Goal: Task Accomplishment & Management: Manage account settings

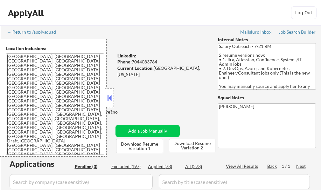
select select ""pending""
click at [107, 100] on button at bounding box center [109, 98] width 7 height 10
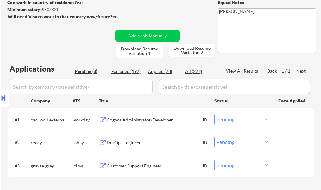
scroll to position [127, 0]
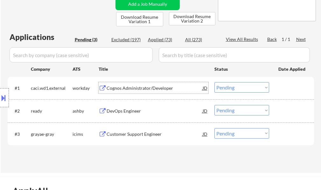
click at [133, 86] on div "Cognos Administrator/Developer" at bounding box center [155, 88] width 96 height 6
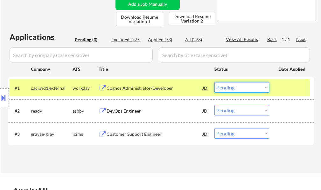
click at [227, 83] on select "Choose an option... Pending Applied Excluded (Questions) Excluded (Expired) Exc…" at bounding box center [241, 87] width 55 height 10
click at [214, 82] on select "Choose an option... Pending Applied Excluded (Questions) Excluded (Expired) Exc…" at bounding box center [241, 87] width 55 height 10
click at [297, 83] on div at bounding box center [292, 87] width 28 height 11
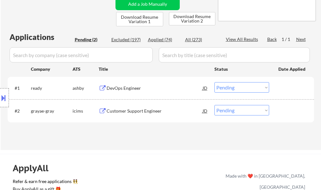
scroll to position [95, 0]
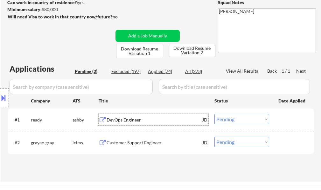
click at [127, 122] on div "DevOps Engineer" at bounding box center [155, 120] width 96 height 6
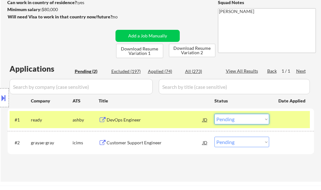
click at [250, 118] on select "Choose an option... Pending Applied Excluded (Questions) Excluded (Expired) Exc…" at bounding box center [241, 119] width 55 height 10
click at [214, 114] on select "Choose an option... Pending Applied Excluded (Questions) Excluded (Expired) Exc…" at bounding box center [241, 119] width 55 height 10
click at [278, 119] on div at bounding box center [292, 119] width 28 height 11
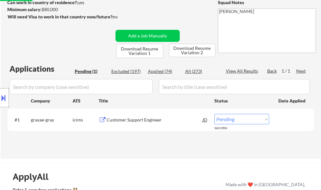
click at [119, 119] on div "Customer Support Engineer" at bounding box center [155, 120] width 96 height 6
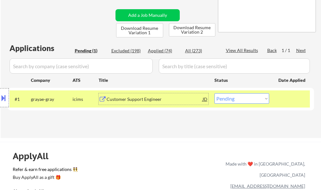
scroll to position [127, 0]
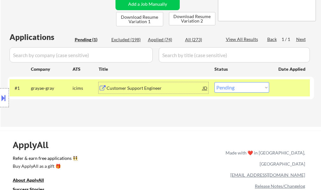
click at [236, 87] on select "Choose an option... Pending Applied Excluded (Questions) Excluded (Expired) Exc…" at bounding box center [241, 87] width 55 height 10
select select ""applied""
click at [214, 82] on select "Choose an option... Pending Applied Excluded (Questions) Excluded (Expired) Exc…" at bounding box center [241, 87] width 55 height 10
click at [290, 87] on div at bounding box center [292, 87] width 28 height 11
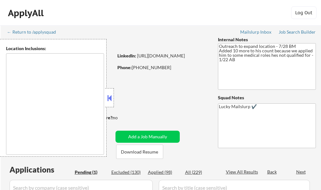
select select ""pending""
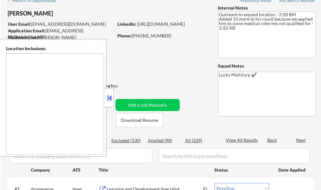
type textarea "Austin, TX West Lake Hills, TX Rollingwood, TX Cedar Park, TX Pflugerville, TX …"
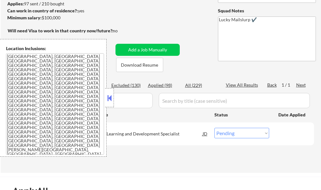
scroll to position [95, 0]
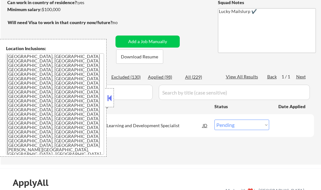
click at [111, 102] on button at bounding box center [109, 98] width 7 height 10
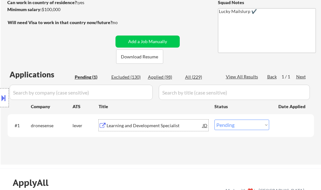
click at [127, 123] on div "Learning and Development Specialist" at bounding box center [155, 126] width 96 height 6
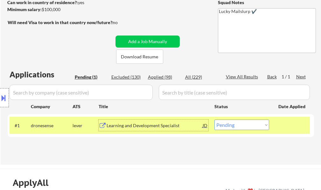
click at [249, 125] on select "Choose an option... Pending Applied Excluded (Questions) Excluded (Expired) Exc…" at bounding box center [241, 125] width 55 height 10
select select ""applied""
click at [214, 120] on select "Choose an option... Pending Applied Excluded (Questions) Excluded (Expired) Exc…" at bounding box center [241, 125] width 55 height 10
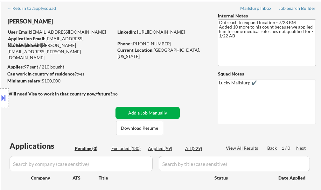
scroll to position [0, 0]
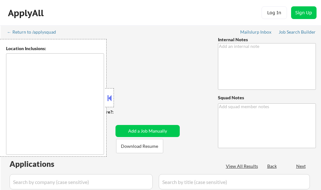
type textarea "Outreach to expand location - 7/28 BM Added 10 more to his count because we app…"
type textarea "Lucky Mailslurp ✔️"
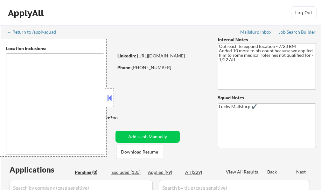
type textarea "Austin, TX West Lake Hills, TX Rollingwood, TX Cedar Park, TX Pflugerville, TX …"
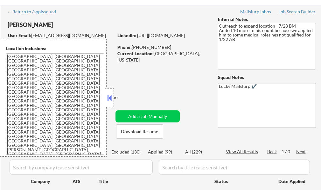
scroll to position [32, 0]
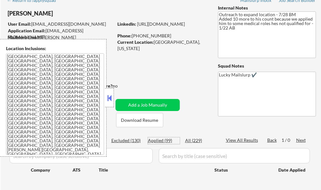
click at [168, 140] on div "Applied (99)" at bounding box center [164, 141] width 32 height 6
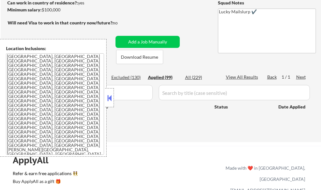
scroll to position [95, 0]
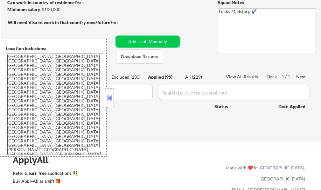
select select ""applied""
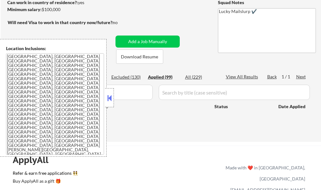
select select ""applied""
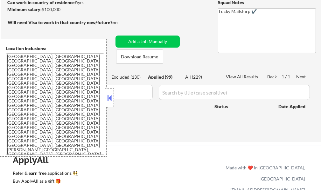
select select ""applied""
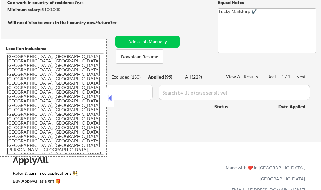
select select ""applied""
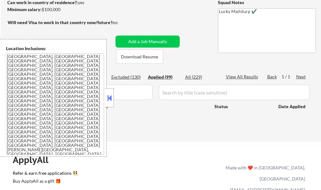
select select ""applied""
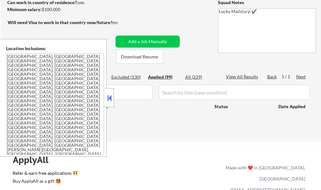
select select ""applied""
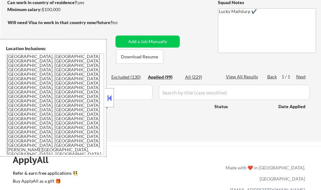
select select ""applied""
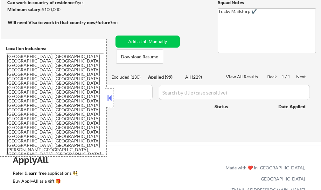
select select ""applied""
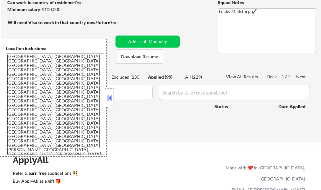
select select ""applied""
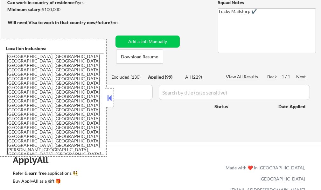
select select ""applied""
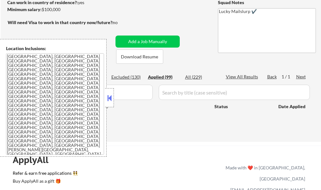
select select ""applied""
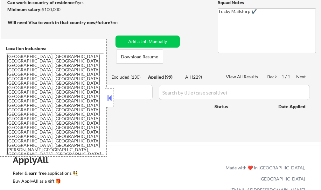
select select ""applied""
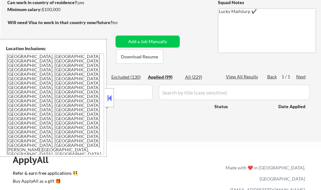
select select ""applied""
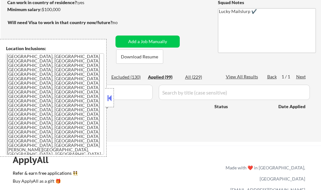
select select ""applied""
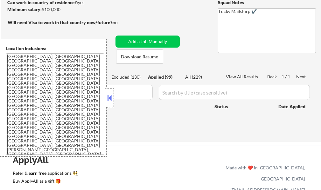
select select ""applied""
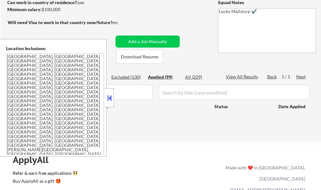
select select ""applied""
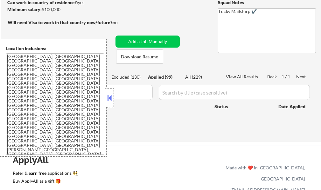
select select ""applied""
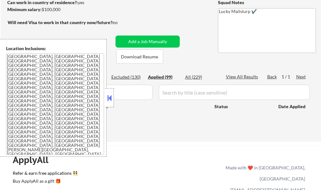
select select ""applied""
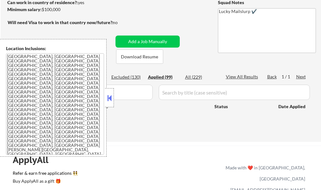
select select ""applied""
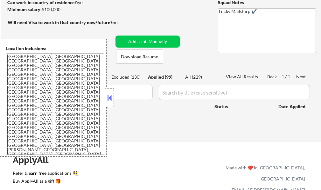
select select ""applied""
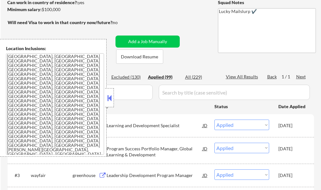
click at [107, 98] on button at bounding box center [109, 98] width 7 height 10
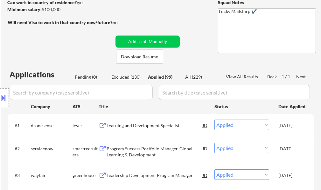
click at [85, 77] on div "Location Inclusions: Austin, TX West Lake Hills, TX Rollingwood, TX Cedar Park,…" at bounding box center [57, 98] width 114 height 118
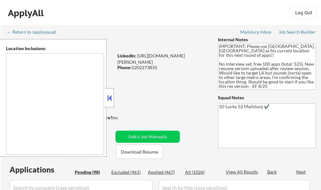
type textarea "Los Angeles, CA Glendale, CA Burbank, CA Pasadena, CA Inglewood, CA Santa Monic…"
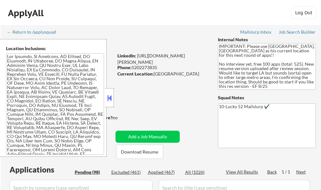
select select ""pending""
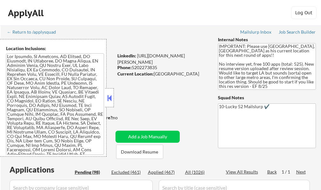
select select ""pending""
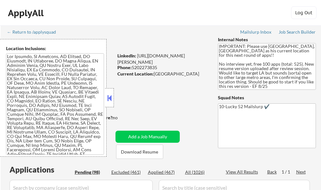
select select ""pending""
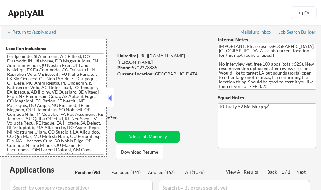
select select ""pending""
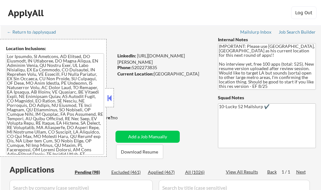
select select ""pending""
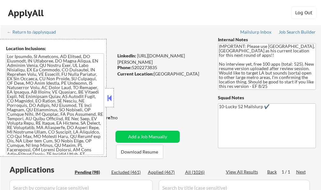
select select ""pending""
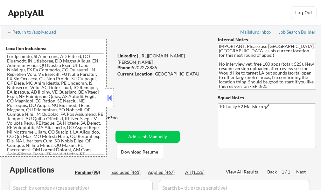
select select ""pending""
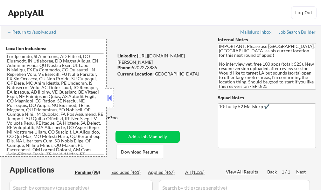
select select ""pending""
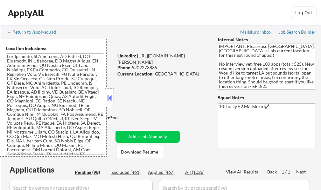
select select ""pending""
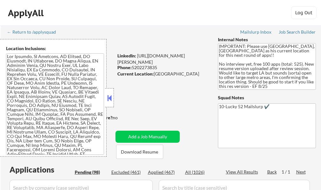
select select ""pending""
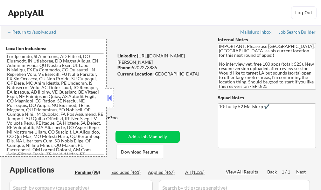
select select ""pending""
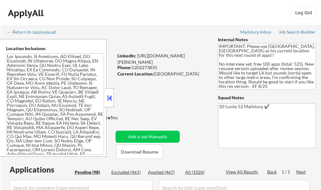
select select ""pending""
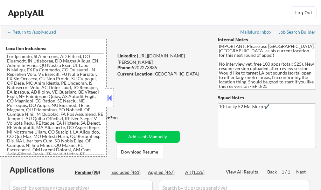
select select ""pending""
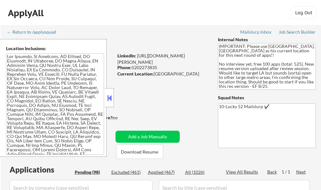
select select ""pending""
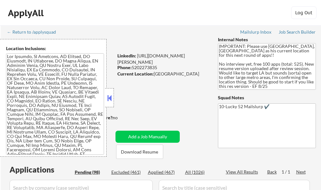
select select ""pending""
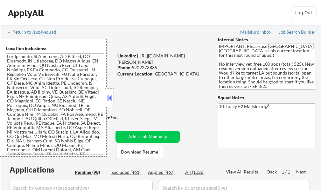
select select ""pending""
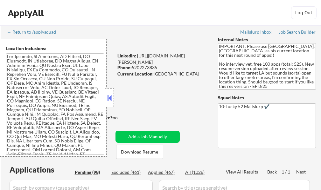
select select ""pending""
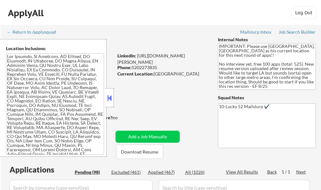
select select ""pending""
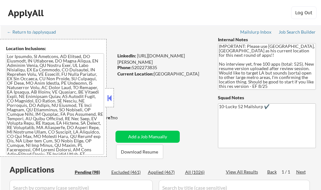
select select ""pending""
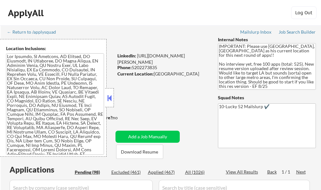
select select ""pending""
click at [108, 101] on button at bounding box center [109, 98] width 7 height 10
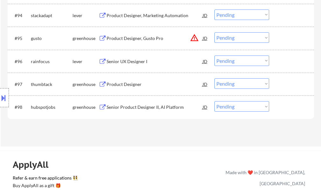
scroll to position [2419, 0]
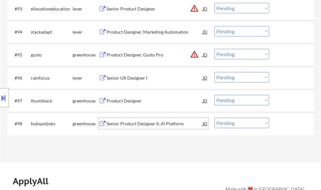
click at [148, 125] on div "Senior Product Designer II, AI Platform" at bounding box center [155, 124] width 96 height 6
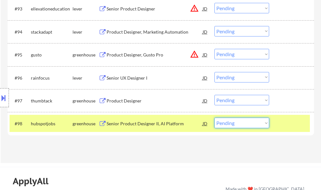
click at [233, 122] on select "Choose an option... Pending Applied Excluded (Questions) Excluded (Expired) Exc…" at bounding box center [241, 123] width 55 height 10
select select ""applied""
click at [214, 118] on select "Choose an option... Pending Applied Excluded (Questions) Excluded (Expired) Exc…" at bounding box center [241, 123] width 55 height 10
click at [287, 127] on div at bounding box center [292, 123] width 28 height 11
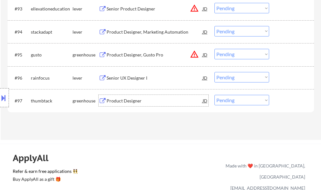
click at [138, 103] on div "Product Designer" at bounding box center [155, 101] width 96 height 6
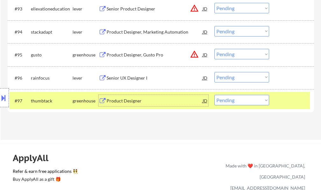
click at [235, 102] on select "Choose an option... Pending Applied Excluded (Questions) Excluded (Expired) Exc…" at bounding box center [241, 100] width 55 height 10
select select ""applied""
click at [214, 95] on select "Choose an option... Pending Applied Excluded (Questions) Excluded (Expired) Exc…" at bounding box center [241, 100] width 55 height 10
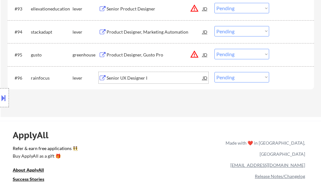
click at [124, 79] on div "Senior UX Designer I" at bounding box center [155, 78] width 96 height 6
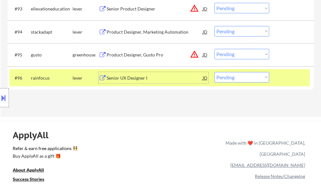
click at [243, 79] on select "Choose an option... Pending Applied Excluded (Questions) Excluded (Expired) Exc…" at bounding box center [241, 77] width 55 height 10
select select ""applied""
click at [214, 72] on select "Choose an option... Pending Applied Excluded (Questions) Excluded (Expired) Exc…" at bounding box center [241, 77] width 55 height 10
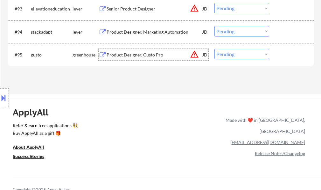
click at [145, 57] on div "Product Designer, Gusto Pro" at bounding box center [155, 55] width 96 height 6
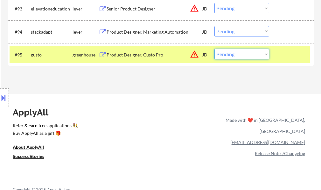
click at [242, 55] on select "Choose an option... Pending Applied Excluded (Questions) Excluded (Expired) Exc…" at bounding box center [241, 54] width 55 height 10
select select ""applied""
click at [214, 49] on select "Choose an option... Pending Applied Excluded (Questions) Excluded (Expired) Exc…" at bounding box center [241, 54] width 55 height 10
click at [279, 52] on div at bounding box center [292, 54] width 28 height 11
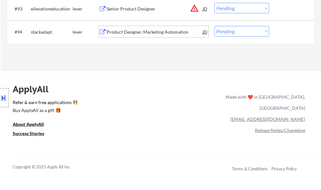
click at [161, 33] on div "Product Designer, Marketing Automation" at bounding box center [155, 32] width 96 height 6
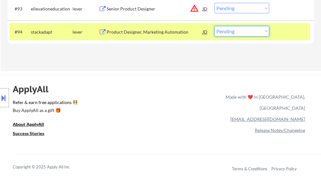
click at [230, 29] on select "Choose an option... Pending Applied Excluded (Questions) Excluded (Expired) Exc…" at bounding box center [241, 31] width 55 height 10
select select ""applied""
click at [214, 26] on select "Choose an option... Pending Applied Excluded (Questions) Excluded (Expired) Exc…" at bounding box center [241, 31] width 55 height 10
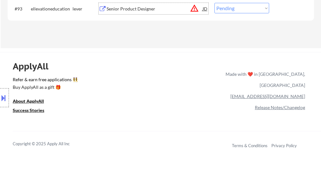
click at [145, 6] on div "Senior Product Designer" at bounding box center [155, 9] width 96 height 6
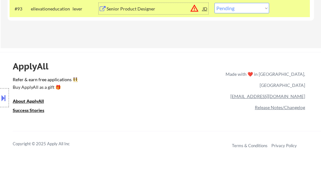
click at [136, 10] on div "Senior Product Designer" at bounding box center [155, 9] width 96 height 6
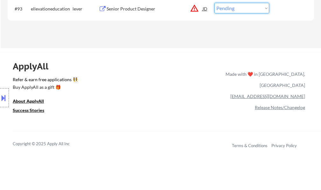
click at [225, 6] on select "Choose an option... Pending Applied Excluded (Questions) Excluded (Expired) Exc…" at bounding box center [241, 8] width 55 height 10
select select ""applied""
click at [214, 3] on select "Choose an option... Pending Applied Excluded (Questions) Excluded (Expired) Exc…" at bounding box center [241, 8] width 55 height 10
click at [289, 9] on div at bounding box center [292, 8] width 28 height 11
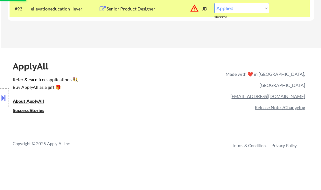
click at [289, 11] on div at bounding box center [292, 8] width 28 height 11
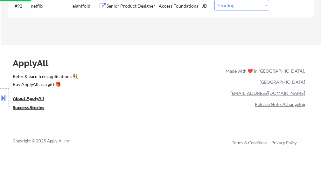
scroll to position [2355, 0]
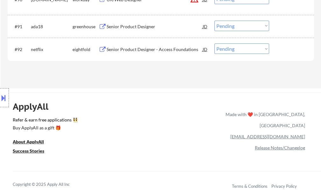
click at [131, 26] on div "Senior Product Designer" at bounding box center [155, 27] width 96 height 6
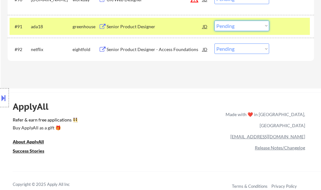
click at [224, 25] on select "Choose an option... Pending Applied Excluded (Questions) Excluded (Expired) Exc…" at bounding box center [241, 26] width 55 height 10
click at [214, 21] on select "Choose an option... Pending Applied Excluded (Questions) Excluded (Expired) Exc…" at bounding box center [241, 26] width 55 height 10
click at [280, 29] on div at bounding box center [292, 26] width 28 height 11
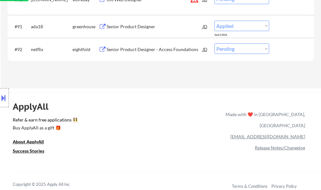
select select ""pending""
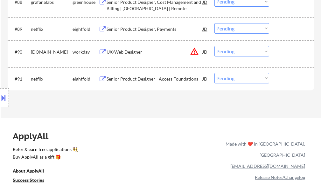
scroll to position [2292, 0]
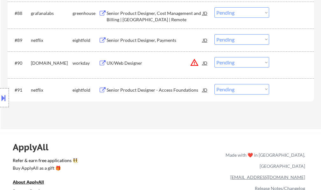
click at [135, 14] on div "Senior Product Designer, Cost Management and Billing | US | Remote" at bounding box center [155, 16] width 96 height 12
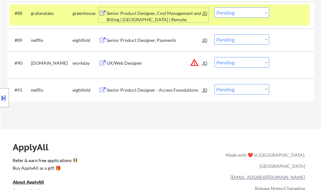
click at [247, 13] on select "Choose an option... Pending Applied Excluded (Questions) Excluded (Expired) Exc…" at bounding box center [241, 12] width 55 height 10
click at [214, 7] on select "Choose an option... Pending Applied Excluded (Questions) Excluded (Expired) Exc…" at bounding box center [241, 12] width 55 height 10
select select ""pending""
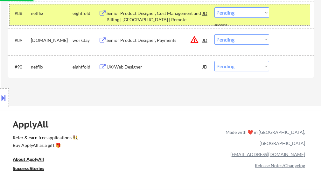
click at [290, 17] on div at bounding box center [292, 12] width 28 height 11
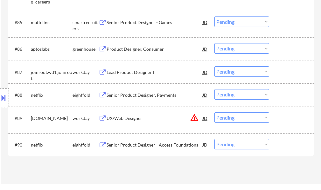
scroll to position [2198, 0]
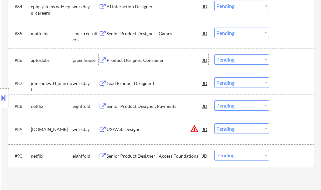
click at [128, 63] on div "Product Designer, Consumer" at bounding box center [155, 60] width 96 height 6
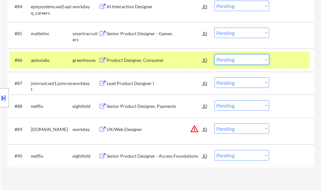
click at [233, 59] on select "Choose an option... Pending Applied Excluded (Questions) Excluded (Expired) Exc…" at bounding box center [241, 59] width 55 height 10
click at [214, 54] on select "Choose an option... Pending Applied Excluded (Questions) Excluded (Expired) Exc…" at bounding box center [241, 59] width 55 height 10
select select ""pending""
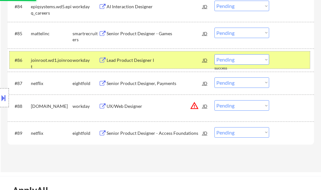
click at [288, 59] on div at bounding box center [292, 59] width 28 height 11
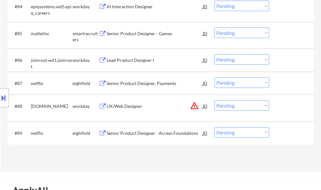
click at [125, 38] on div "Senior Product Designer - Games" at bounding box center [155, 33] width 96 height 11
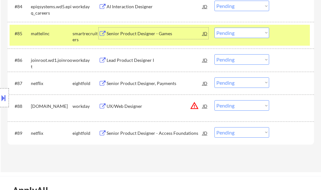
click at [237, 33] on select "Choose an option... Pending Applied Excluded (Questions) Excluded (Expired) Exc…" at bounding box center [241, 33] width 55 height 10
click at [214, 28] on select "Choose an option... Pending Applied Excluded (Questions) Excluded (Expired) Exc…" at bounding box center [241, 33] width 55 height 10
click at [283, 35] on div at bounding box center [292, 33] width 28 height 11
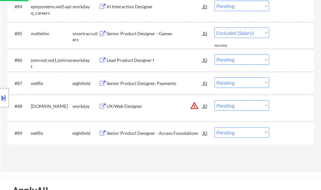
select select ""pending""
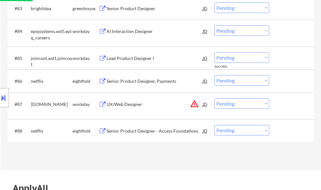
scroll to position [2135, 0]
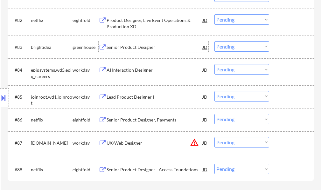
click at [146, 50] on div "Senior Product Designer" at bounding box center [155, 47] width 96 height 6
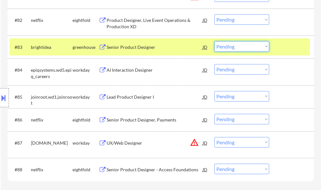
click at [238, 43] on select "Choose an option... Pending Applied Excluded (Questions) Excluded (Expired) Exc…" at bounding box center [241, 46] width 55 height 10
click at [214, 41] on select "Choose an option... Pending Applied Excluded (Questions) Excluded (Expired) Exc…" at bounding box center [241, 46] width 55 height 10
click at [285, 49] on div at bounding box center [292, 46] width 28 height 11
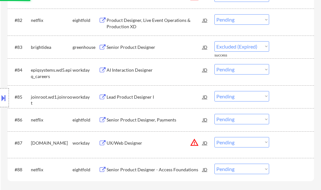
select select ""pending""
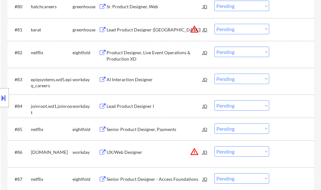
scroll to position [2071, 0]
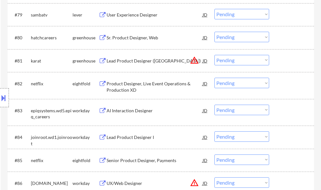
click at [122, 57] on div "Lead Product Designer (United States)" at bounding box center [155, 60] width 96 height 11
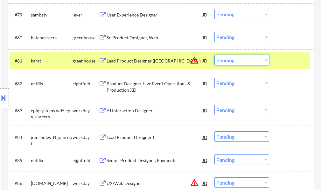
click at [234, 60] on select "Choose an option... Pending Applied Excluded (Questions) Excluded (Expired) Exc…" at bounding box center [241, 60] width 55 height 10
click at [214, 55] on select "Choose an option... Pending Applied Excluded (Questions) Excluded (Expired) Exc…" at bounding box center [241, 60] width 55 height 10
click at [292, 62] on div at bounding box center [292, 60] width 28 height 11
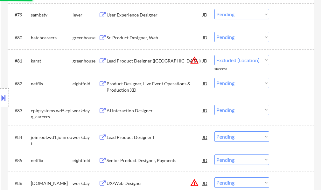
select select ""pending""
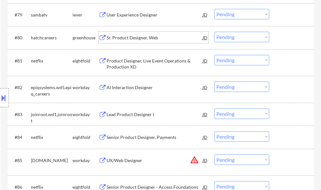
click at [126, 39] on div "Sr. Product Designer, Web" at bounding box center [155, 38] width 96 height 6
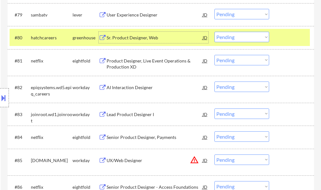
click at [240, 37] on select "Choose an option... Pending Applied Excluded (Questions) Excluded (Expired) Exc…" at bounding box center [241, 37] width 55 height 10
click at [214, 32] on select "Choose an option... Pending Applied Excluded (Questions) Excluded (Expired) Exc…" at bounding box center [241, 37] width 55 height 10
click at [285, 37] on div at bounding box center [292, 37] width 28 height 11
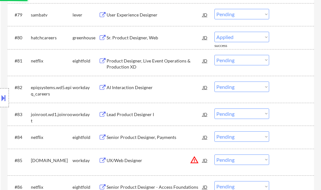
select select ""pending""
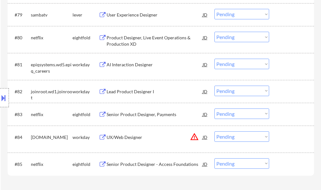
click at [145, 17] on div "User Experience Designer" at bounding box center [155, 15] width 96 height 6
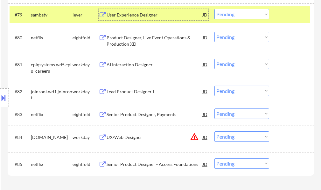
click at [223, 12] on select "Choose an option... Pending Applied Excluded (Questions) Excluded (Expired) Exc…" at bounding box center [241, 14] width 55 height 10
click at [214, 9] on select "Choose an option... Pending Applied Excluded (Questions) Excluded (Expired) Exc…" at bounding box center [241, 14] width 55 height 10
click at [280, 13] on div at bounding box center [292, 14] width 28 height 11
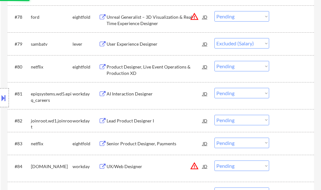
scroll to position [2008, 0]
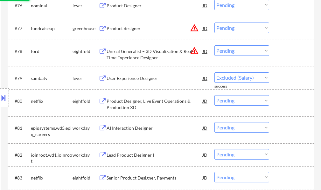
select select ""pending""
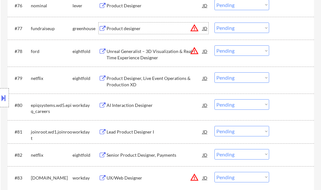
click at [125, 24] on div "Product designer" at bounding box center [155, 28] width 96 height 11
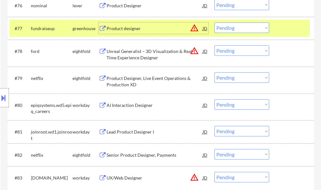
click at [247, 30] on select "Choose an option... Pending Applied Excluded (Questions) Excluded (Expired) Exc…" at bounding box center [241, 28] width 55 height 10
click at [214, 23] on select "Choose an option... Pending Applied Excluded (Questions) Excluded (Expired) Exc…" at bounding box center [241, 28] width 55 height 10
click at [285, 33] on div at bounding box center [292, 28] width 28 height 11
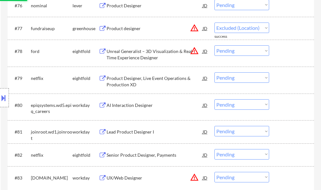
select select ""pending""
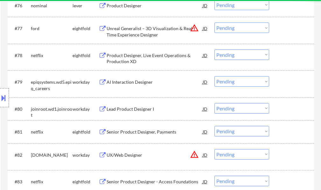
scroll to position [1976, 0]
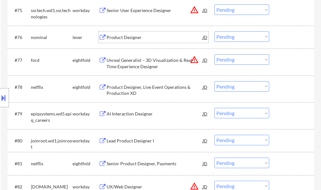
click at [131, 38] on div "Product Designer" at bounding box center [155, 37] width 96 height 6
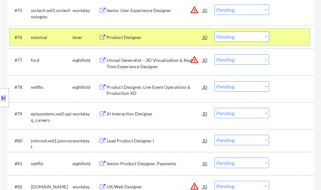
click at [289, 38] on div at bounding box center [292, 36] width 28 height 11
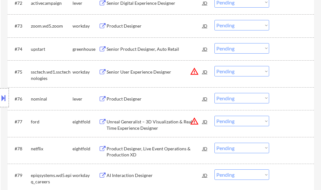
scroll to position [1912, 0]
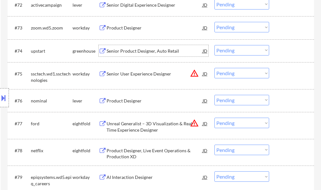
click at [148, 48] on div "Senior Product Designer, Auto Retail" at bounding box center [155, 51] width 96 height 6
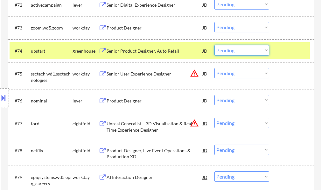
click at [225, 48] on select "Choose an option... Pending Applied Excluded (Questions) Excluded (Expired) Exc…" at bounding box center [241, 50] width 55 height 10
click at [214, 45] on select "Choose an option... Pending Applied Excluded (Questions) Excluded (Expired) Exc…" at bounding box center [241, 50] width 55 height 10
click at [281, 54] on div at bounding box center [292, 50] width 28 height 11
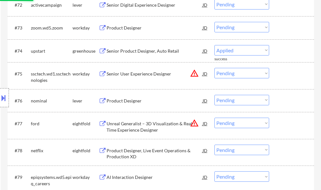
select select ""pending""
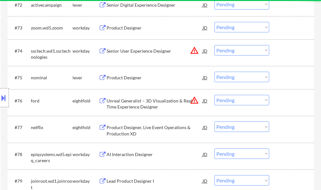
scroll to position [1881, 0]
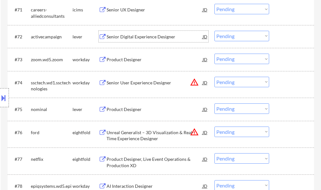
click at [150, 39] on div "Senior Digital Experience Designer" at bounding box center [155, 37] width 96 height 6
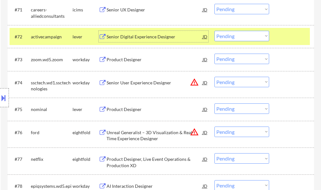
click at [235, 37] on select "Choose an option... Pending Applied Excluded (Questions) Excluded (Expired) Exc…" at bounding box center [241, 36] width 55 height 10
click at [214, 31] on select "Choose an option... Pending Applied Excluded (Questions) Excluded (Expired) Exc…" at bounding box center [241, 36] width 55 height 10
click at [293, 36] on div at bounding box center [292, 36] width 28 height 11
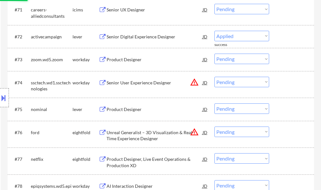
select select ""pending""
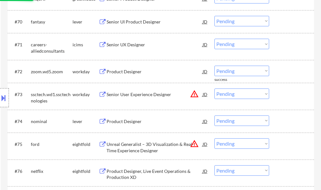
scroll to position [1817, 0]
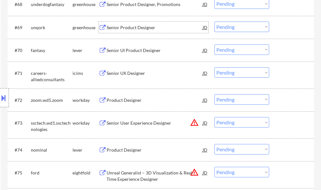
click at [128, 28] on div "Senior Product Designer" at bounding box center [155, 27] width 96 height 6
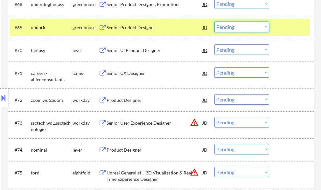
click at [228, 28] on select "Choose an option... Pending Applied Excluded (Questions) Excluded (Expired) Exc…" at bounding box center [241, 27] width 55 height 10
click at [214, 22] on select "Choose an option... Pending Applied Excluded (Questions) Excluded (Expired) Exc…" at bounding box center [241, 27] width 55 height 10
click at [279, 32] on div at bounding box center [292, 27] width 28 height 11
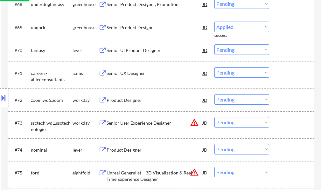
select select ""pending""
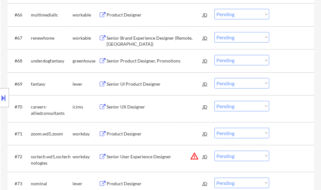
scroll to position [1753, 0]
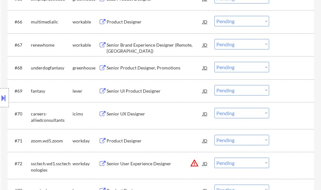
click at [146, 63] on div "Senior Product Designer, Promotions" at bounding box center [155, 67] width 96 height 11
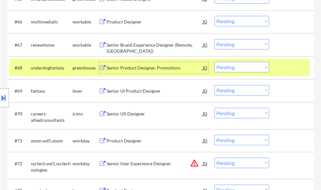
click at [233, 66] on select "Choose an option... Pending Applied Excluded (Questions) Excluded (Expired) Exc…" at bounding box center [241, 67] width 55 height 10
click at [214, 62] on select "Choose an option... Pending Applied Excluded (Questions) Excluded (Expired) Exc…" at bounding box center [241, 67] width 55 height 10
click at [284, 66] on div at bounding box center [292, 67] width 28 height 11
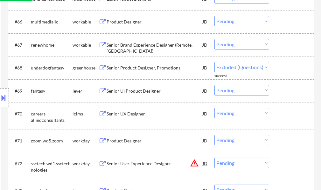
select select ""pending""
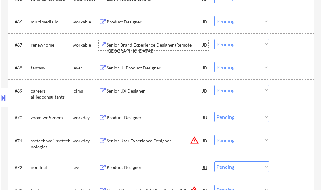
click at [126, 45] on div "Senior Brand Experience Designer (Remote, US)" at bounding box center [155, 48] width 96 height 12
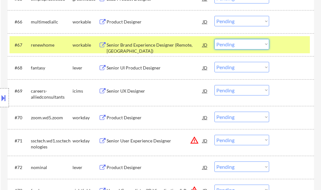
click at [234, 45] on select "Choose an option... Pending Applied Excluded (Questions) Excluded (Expired) Exc…" at bounding box center [241, 44] width 55 height 10
click at [214, 39] on select "Choose an option... Pending Applied Excluded (Questions) Excluded (Expired) Exc…" at bounding box center [241, 44] width 55 height 10
click at [295, 44] on div at bounding box center [292, 44] width 28 height 11
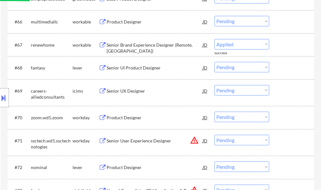
select select ""pending""
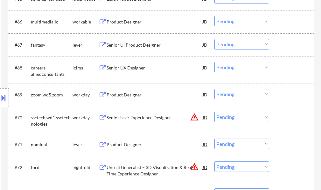
click at [116, 24] on div "Product Designer" at bounding box center [155, 22] width 96 height 6
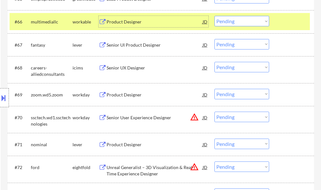
click at [227, 21] on select "Choose an option... Pending Applied Excluded (Questions) Excluded (Expired) Exc…" at bounding box center [241, 21] width 55 height 10
click at [214, 16] on select "Choose an option... Pending Applied Excluded (Questions) Excluded (Expired) Exc…" at bounding box center [241, 21] width 55 height 10
click at [279, 16] on div at bounding box center [292, 21] width 28 height 11
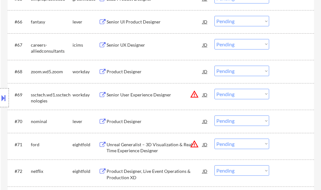
scroll to position [1722, 0]
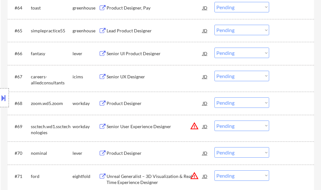
click at [123, 54] on div "Senior UI Product Designer" at bounding box center [155, 54] width 96 height 6
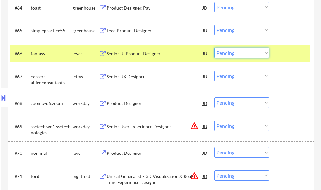
click at [229, 53] on select "Choose an option... Pending Applied Excluded (Questions) Excluded (Expired) Exc…" at bounding box center [241, 53] width 55 height 10
click at [214, 48] on select "Choose an option... Pending Applied Excluded (Questions) Excluded (Expired) Exc…" at bounding box center [241, 53] width 55 height 10
click at [285, 55] on div at bounding box center [292, 53] width 28 height 11
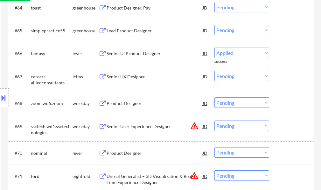
select select ""pending""
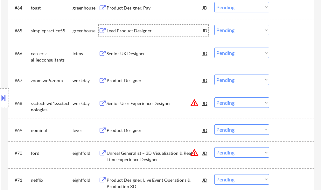
click at [125, 30] on div "Lead Product Designer" at bounding box center [155, 31] width 96 height 6
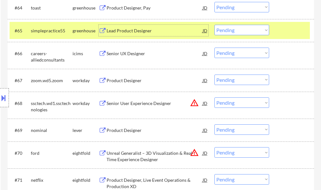
click at [230, 27] on select "Choose an option... Pending Applied Excluded (Questions) Excluded (Expired) Exc…" at bounding box center [241, 30] width 55 height 10
click at [214, 25] on select "Choose an option... Pending Applied Excluded (Questions) Excluded (Expired) Exc…" at bounding box center [241, 30] width 55 height 10
click at [289, 26] on div at bounding box center [292, 30] width 28 height 11
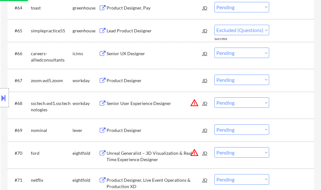
select select ""pending""
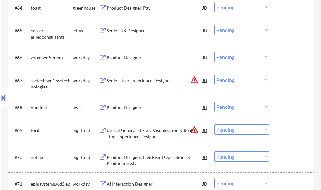
click at [123, 8] on div "Product Designer, Pay" at bounding box center [155, 8] width 96 height 6
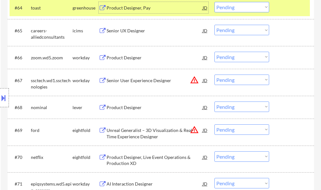
click at [239, 6] on select "Choose an option... Pending Applied Excluded (Questions) Excluded (Expired) Exc…" at bounding box center [241, 7] width 55 height 10
click at [214, 2] on select "Choose an option... Pending Applied Excluded (Questions) Excluded (Expired) Exc…" at bounding box center [241, 7] width 55 height 10
click at [281, 3] on div at bounding box center [292, 7] width 28 height 11
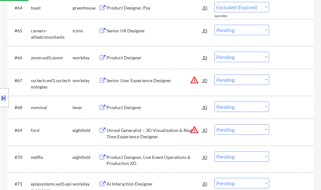
select select ""pending""
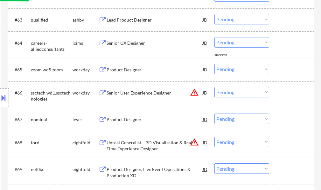
scroll to position [1658, 0]
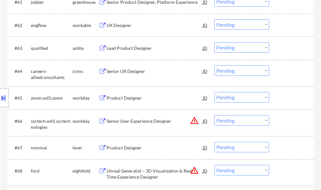
click at [128, 45] on div "Lead Product Designer" at bounding box center [155, 48] width 96 height 6
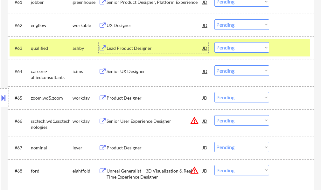
click at [222, 50] on select "Choose an option... Pending Applied Excluded (Questions) Excluded (Expired) Exc…" at bounding box center [241, 47] width 55 height 10
click at [214, 42] on select "Choose an option... Pending Applied Excluded (Questions) Excluded (Expired) Exc…" at bounding box center [241, 47] width 55 height 10
click at [297, 49] on div at bounding box center [292, 47] width 28 height 11
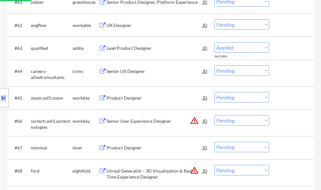
select select ""pending""
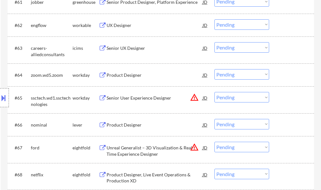
click at [117, 24] on div "UX Designer" at bounding box center [155, 25] width 96 height 6
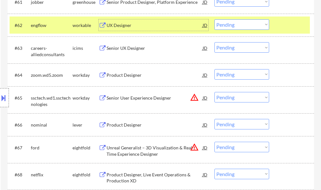
click at [244, 24] on select "Choose an option... Pending Applied Excluded (Questions) Excluded (Expired) Exc…" at bounding box center [241, 24] width 55 height 10
click at [214, 19] on select "Choose an option... Pending Applied Excluded (Questions) Excluded (Expired) Exc…" at bounding box center [241, 24] width 55 height 10
click at [300, 24] on div at bounding box center [292, 24] width 28 height 11
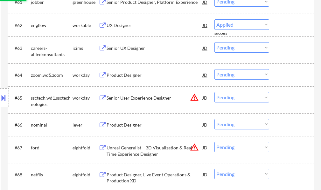
select select ""pending""
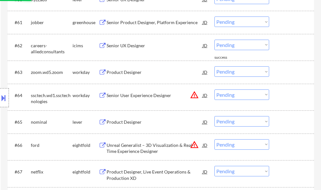
scroll to position [1626, 0]
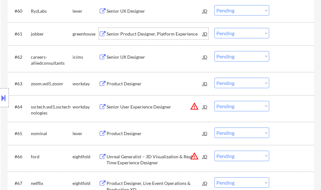
click at [139, 37] on div "Senior Product Designer, Platform Experience" at bounding box center [155, 34] width 96 height 6
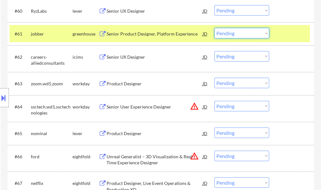
click at [245, 35] on select "Choose an option... Pending Applied Excluded (Questions) Excluded (Expired) Exc…" at bounding box center [241, 33] width 55 height 10
click at [214, 28] on select "Choose an option... Pending Applied Excluded (Questions) Excluded (Expired) Exc…" at bounding box center [241, 33] width 55 height 10
click at [281, 36] on div at bounding box center [292, 33] width 28 height 11
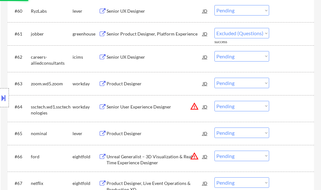
select select ""pending""
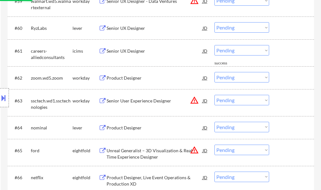
scroll to position [1594, 0]
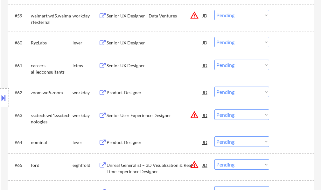
click at [125, 45] on div "Senior UX Designer" at bounding box center [155, 43] width 96 height 6
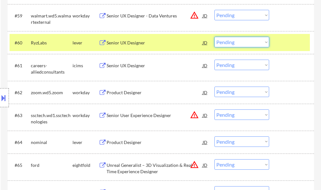
click at [229, 43] on select "Choose an option... Pending Applied Excluded (Questions) Excluded (Expired) Exc…" at bounding box center [241, 42] width 55 height 10
click at [214, 37] on select "Choose an option... Pending Applied Excluded (Questions) Excluded (Expired) Exc…" at bounding box center [241, 42] width 55 height 10
click at [289, 46] on div at bounding box center [292, 42] width 28 height 11
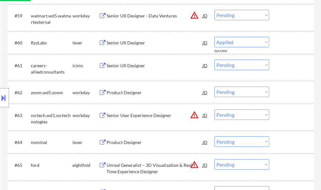
select select ""pending""
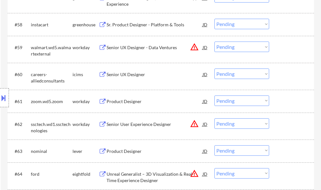
scroll to position [1531, 0]
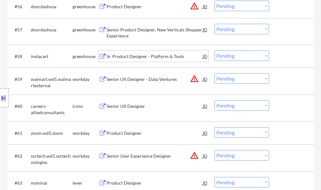
click at [160, 54] on div "Sr. Product Designer - Platform & Tools" at bounding box center [155, 56] width 96 height 6
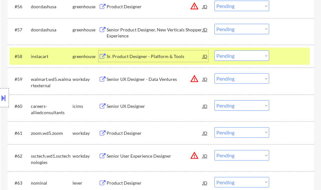
click at [244, 54] on select "Choose an option... Pending Applied Excluded (Questions) Excluded (Expired) Exc…" at bounding box center [241, 56] width 55 height 10
click at [214, 51] on select "Choose an option... Pending Applied Excluded (Questions) Excluded (Expired) Exc…" at bounding box center [241, 56] width 55 height 10
click at [290, 52] on div at bounding box center [292, 56] width 28 height 11
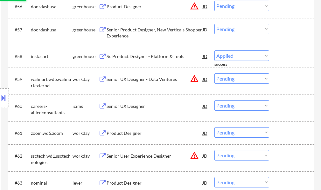
select select ""pending""
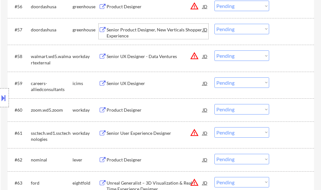
click at [122, 29] on div "Senior Product Designer, New Verticals Shopper Experience" at bounding box center [155, 33] width 96 height 12
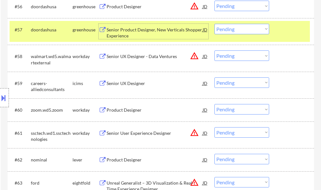
click at [246, 32] on select "Choose an option... Pending Applied Excluded (Questions) Excluded (Expired) Exc…" at bounding box center [241, 29] width 55 height 10
click at [214, 24] on select "Choose an option... Pending Applied Excluded (Questions) Excluded (Expired) Exc…" at bounding box center [241, 29] width 55 height 10
click at [286, 33] on div at bounding box center [292, 29] width 28 height 11
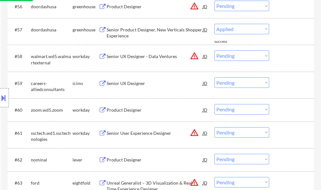
select select ""pending""
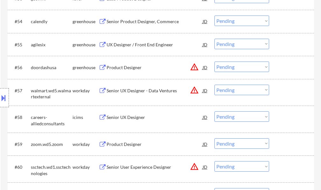
scroll to position [1467, 0]
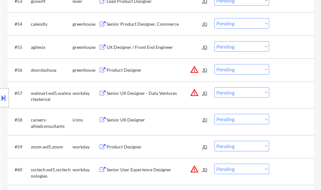
click at [118, 68] on div "Product Designer" at bounding box center [155, 70] width 96 height 6
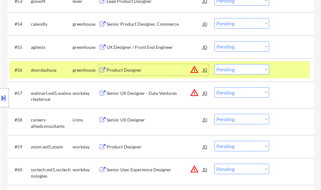
click at [242, 69] on select "Choose an option... Pending Applied Excluded (Questions) Excluded (Expired) Exc…" at bounding box center [241, 69] width 55 height 10
click at [214, 64] on select "Choose an option... Pending Applied Excluded (Questions) Excluded (Expired) Exc…" at bounding box center [241, 69] width 55 height 10
click at [284, 73] on div at bounding box center [292, 69] width 28 height 11
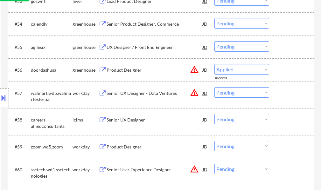
select select ""pending""
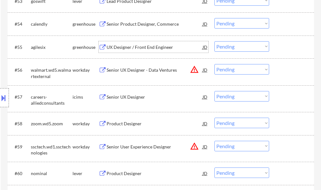
click at [149, 48] on div "UX Designer / Front End Engineer" at bounding box center [155, 47] width 96 height 6
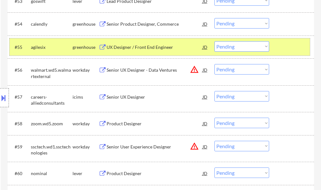
click at [284, 46] on div at bounding box center [292, 46] width 28 height 11
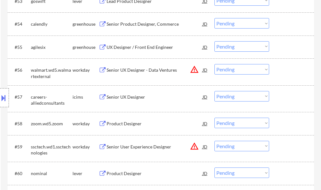
click at [153, 25] on div "Senior Product Designer, Commerce" at bounding box center [155, 24] width 96 height 6
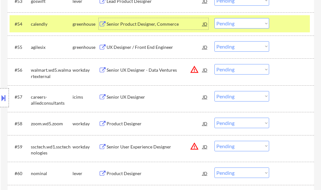
click at [226, 24] on select "Choose an option... Pending Applied Excluded (Questions) Excluded (Expired) Exc…" at bounding box center [241, 23] width 55 height 10
click at [214, 18] on select "Choose an option... Pending Applied Excluded (Questions) Excluded (Expired) Exc…" at bounding box center [241, 23] width 55 height 10
click at [276, 25] on div "#54 calendly greenhouse Senior Product Designer, Commerce JD Choose an option..…" at bounding box center [160, 23] width 300 height 17
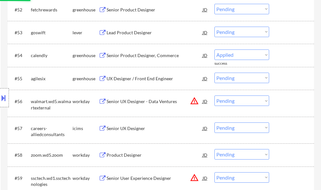
scroll to position [1435, 0]
select select ""pending""
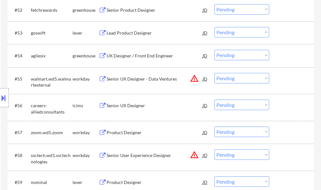
click at [120, 35] on div "Lead Product Designer" at bounding box center [155, 33] width 96 height 6
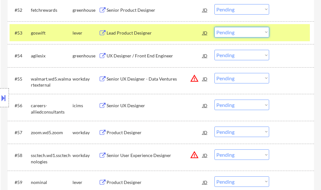
click at [234, 31] on select "Choose an option... Pending Applied Excluded (Questions) Excluded (Expired) Exc…" at bounding box center [241, 32] width 55 height 10
click at [214, 27] on select "Choose an option... Pending Applied Excluded (Questions) Excluded (Expired) Exc…" at bounding box center [241, 32] width 55 height 10
click at [282, 35] on div at bounding box center [292, 32] width 28 height 11
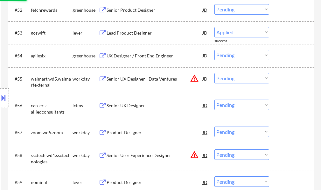
select select ""pending""
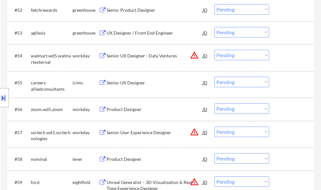
click at [122, 30] on div "UX Designer / Front End Engineer" at bounding box center [155, 33] width 96 height 6
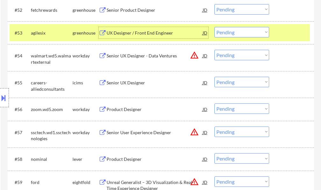
click at [286, 34] on div at bounding box center [292, 32] width 28 height 11
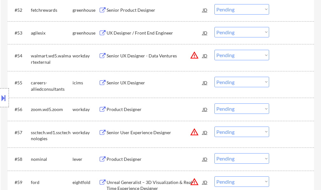
click at [134, 10] on div "Senior Product Designer" at bounding box center [155, 10] width 96 height 6
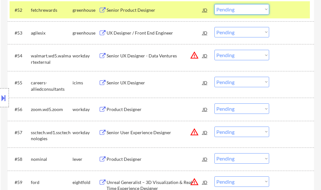
click at [218, 6] on select "Choose an option... Pending Applied Excluded (Questions) Excluded (Expired) Exc…" at bounding box center [241, 9] width 55 height 10
click at [214, 4] on select "Choose an option... Pending Applied Excluded (Questions) Excluded (Expired) Exc…" at bounding box center [241, 9] width 55 height 10
click at [278, 10] on div "#52 fetchrewards greenhouse Senior Product Designer JD Choose an option... Pend…" at bounding box center [160, 9] width 300 height 17
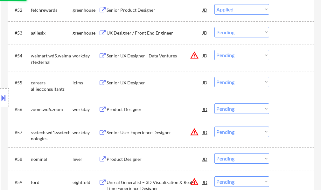
scroll to position [1404, 0]
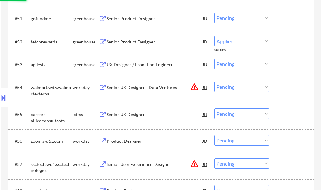
select select ""pending""
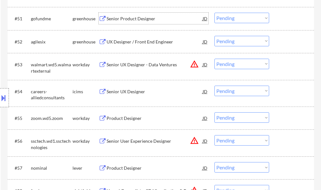
click at [132, 20] on div "Senior Product Designer" at bounding box center [155, 19] width 96 height 6
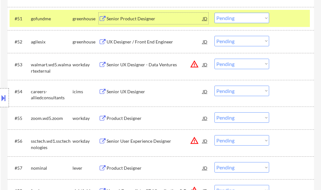
click at [236, 20] on select "Choose an option... Pending Applied Excluded (Questions) Excluded (Expired) Exc…" at bounding box center [241, 18] width 55 height 10
click at [214, 13] on select "Choose an option... Pending Applied Excluded (Questions) Excluded (Expired) Exc…" at bounding box center [241, 18] width 55 height 10
click at [281, 18] on div at bounding box center [292, 18] width 28 height 11
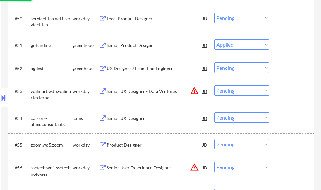
scroll to position [1340, 0]
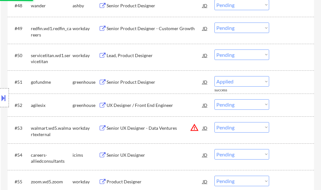
select select ""pending""
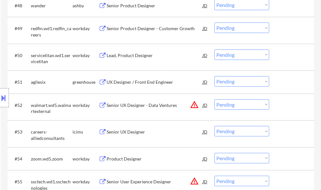
scroll to position [1276, 0]
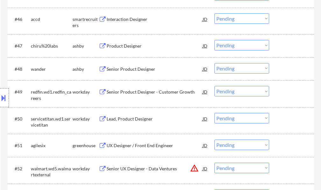
click at [144, 65] on div "Senior Product Designer" at bounding box center [155, 68] width 96 height 11
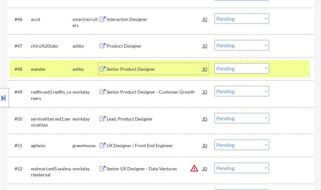
click at [245, 67] on select "Choose an option... Pending Applied Excluded (Questions) Excluded (Expired) Exc…" at bounding box center [241, 68] width 55 height 10
click at [214, 63] on select "Choose an option... Pending Applied Excluded (Questions) Excluded (Expired) Exc…" at bounding box center [241, 68] width 55 height 10
click at [280, 70] on div at bounding box center [292, 68] width 28 height 11
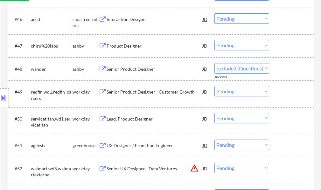
select select ""pending""
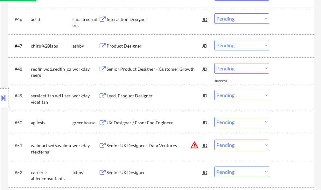
click at [127, 45] on div "Product Designer" at bounding box center [155, 46] width 96 height 6
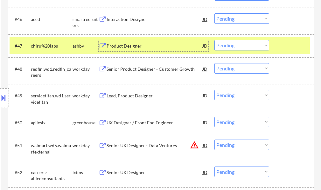
click at [227, 47] on select "Choose an option... Pending Applied Excluded (Questions) Excluded (Expired) Exc…" at bounding box center [241, 45] width 55 height 10
click at [214, 40] on select "Choose an option... Pending Applied Excluded (Questions) Excluded (Expired) Exc…" at bounding box center [241, 45] width 55 height 10
click at [293, 46] on div at bounding box center [292, 45] width 28 height 11
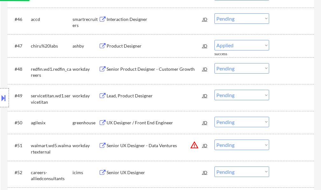
select select ""pending""
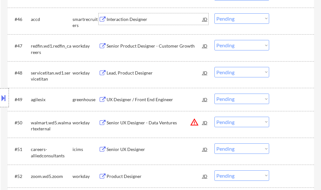
click at [133, 20] on div "Interaction Designer" at bounding box center [155, 19] width 96 height 6
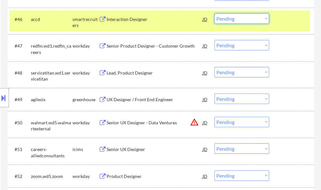
click at [236, 20] on select "Choose an option... Pending Applied Excluded (Questions) Excluded (Expired) Exc…" at bounding box center [241, 18] width 55 height 10
click at [214, 13] on select "Choose an option... Pending Applied Excluded (Questions) Excluded (Expired) Exc…" at bounding box center [241, 18] width 55 height 10
click at [291, 24] on div at bounding box center [292, 18] width 28 height 11
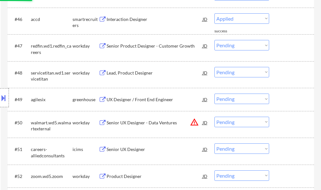
select select ""pending""
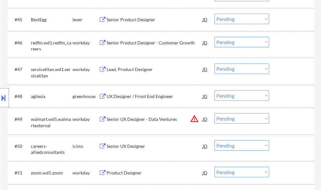
scroll to position [1213, 0]
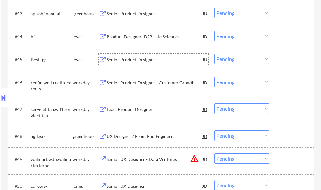
click at [126, 58] on div "Senior Product Designer" at bounding box center [155, 60] width 96 height 6
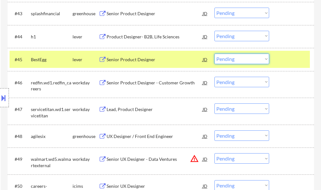
click at [233, 58] on select "Choose an option... Pending Applied Excluded (Questions) Excluded (Expired) Exc…" at bounding box center [241, 59] width 55 height 10
click at [214, 54] on select "Choose an option... Pending Applied Excluded (Questions) Excluded (Expired) Exc…" at bounding box center [241, 59] width 55 height 10
click at [288, 60] on div at bounding box center [292, 59] width 28 height 11
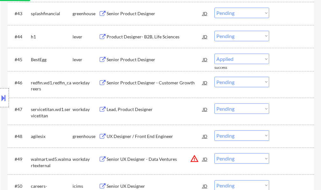
select select ""pending""
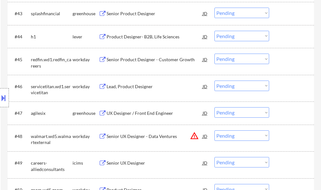
click at [138, 40] on div "Product Designer- B2B, Life Sciences" at bounding box center [155, 36] width 96 height 11
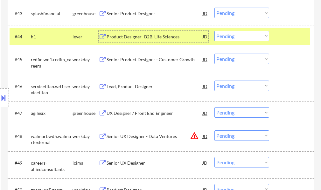
click at [234, 37] on select "Choose an option... Pending Applied Excluded (Questions) Excluded (Expired) Exc…" at bounding box center [241, 36] width 55 height 10
click at [214, 31] on select "Choose an option... Pending Applied Excluded (Questions) Excluded (Expired) Exc…" at bounding box center [241, 36] width 55 height 10
click at [285, 38] on div at bounding box center [292, 36] width 28 height 11
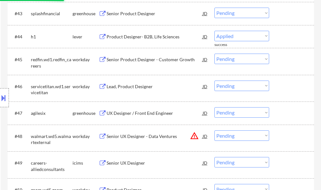
select select ""pending""
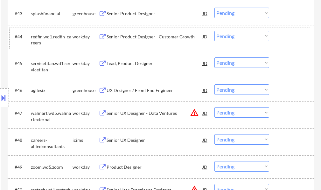
scroll to position [1181, 0]
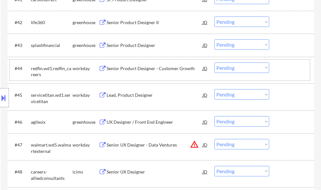
click at [114, 48] on div "Senior Product Designer" at bounding box center [155, 45] width 96 height 6
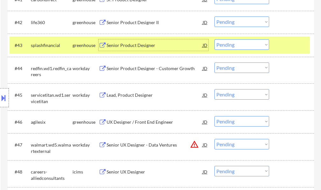
click at [247, 44] on select "Choose an option... Pending Applied Excluded (Questions) Excluded (Expired) Exc…" at bounding box center [241, 44] width 55 height 10
click at [214, 39] on select "Choose an option... Pending Applied Excluded (Questions) Excluded (Expired) Exc…" at bounding box center [241, 44] width 55 height 10
click at [292, 48] on div at bounding box center [292, 44] width 28 height 11
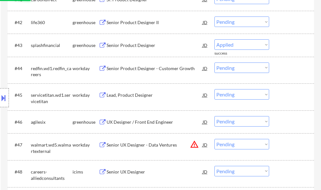
select select ""pending""
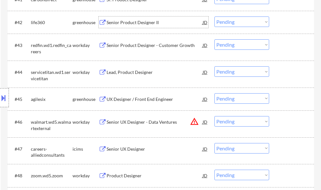
click at [135, 26] on div "Senior Product Designer II" at bounding box center [155, 22] width 96 height 11
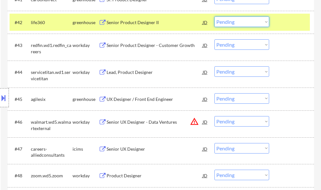
click at [225, 23] on select "Choose an option... Pending Applied Excluded (Questions) Excluded (Expired) Exc…" at bounding box center [241, 22] width 55 height 10
click at [214, 17] on select "Choose an option... Pending Applied Excluded (Questions) Excluded (Expired) Exc…" at bounding box center [241, 22] width 55 height 10
click at [287, 20] on div at bounding box center [292, 22] width 28 height 11
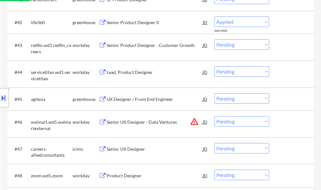
select select ""pending""
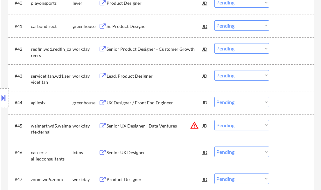
scroll to position [1118, 0]
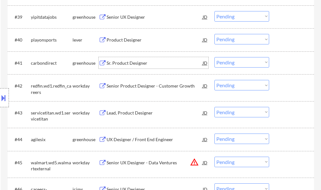
click at [119, 64] on div "Sr. Product Designer" at bounding box center [155, 63] width 96 height 6
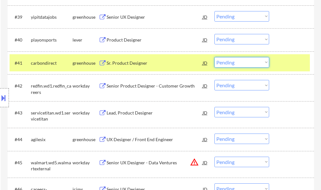
click at [224, 63] on select "Choose an option... Pending Applied Excluded (Questions) Excluded (Expired) Exc…" at bounding box center [241, 62] width 55 height 10
click at [214, 57] on select "Choose an option... Pending Applied Excluded (Questions) Excluded (Expired) Exc…" at bounding box center [241, 62] width 55 height 10
click at [289, 66] on div at bounding box center [292, 62] width 28 height 11
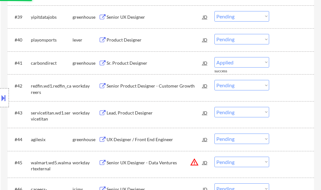
select select ""pending""
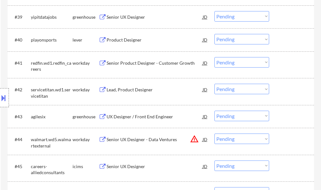
click at [123, 41] on div "Product Designer" at bounding box center [155, 40] width 96 height 6
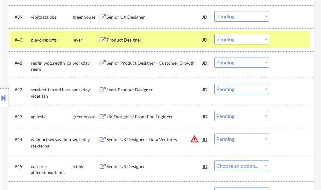
select select ""pending""
select select ""PLACEHOLDER_1427118222253""
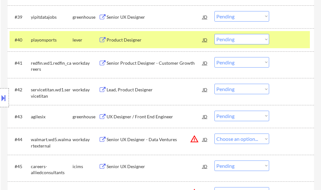
select select ""pending""
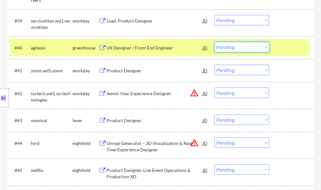
click at [219, 46] on select "Choose an option... Pending Applied Excluded (Questions) Excluded (Expired) Exc…" at bounding box center [241, 47] width 55 height 10
click at [214, 42] on select "Choose an option... Pending Applied Excluded (Questions) Excluded (Expired) Exc…" at bounding box center [241, 47] width 55 height 10
click at [285, 50] on div at bounding box center [292, 47] width 28 height 11
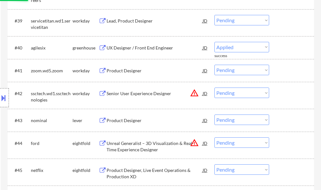
select select ""pending""
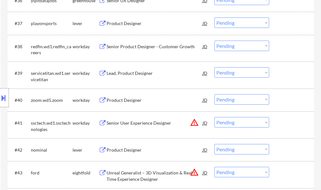
scroll to position [1054, 0]
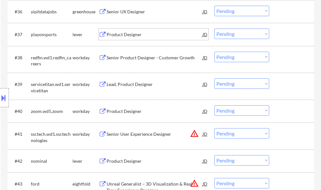
click at [120, 38] on div "Product Designer" at bounding box center [155, 34] width 96 height 11
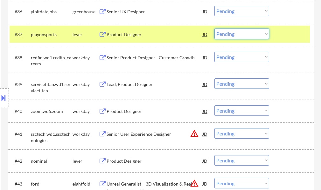
click at [221, 34] on select "Choose an option... Pending Applied Excluded (Questions) Excluded (Expired) Exc…" at bounding box center [241, 34] width 55 height 10
click at [214, 29] on select "Choose an option... Pending Applied Excluded (Questions) Excluded (Expired) Exc…" at bounding box center [241, 34] width 55 height 10
click at [290, 32] on div at bounding box center [292, 34] width 28 height 11
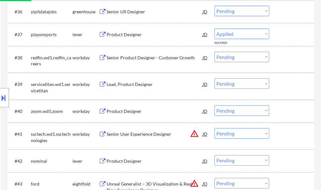
select select ""pending""
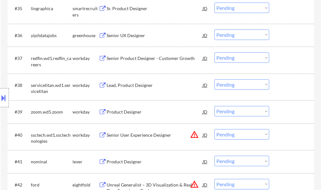
scroll to position [959, 0]
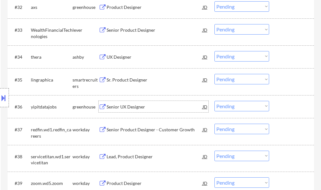
click at [121, 106] on div "Senior UX Designer" at bounding box center [155, 107] width 96 height 6
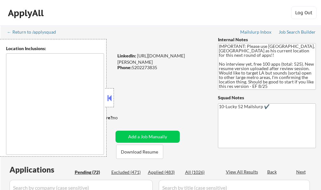
type textarea "[GEOGRAPHIC_DATA], [GEOGRAPHIC_DATA] [GEOGRAPHIC_DATA], [GEOGRAPHIC_DATA] [GEOG…"
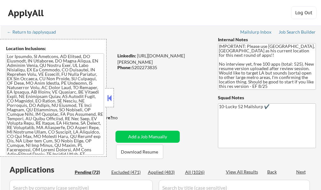
select select ""pending""
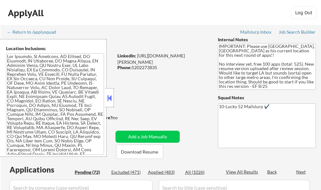
select select ""pending""
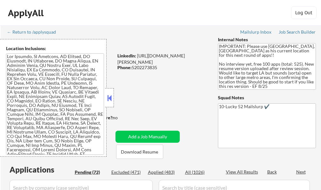
select select ""pending""
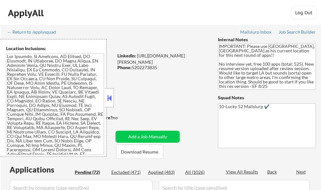
select select ""pending""
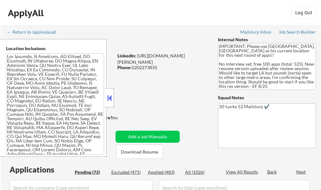
select select ""pending""
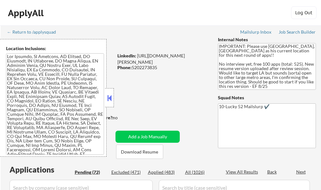
select select ""pending""
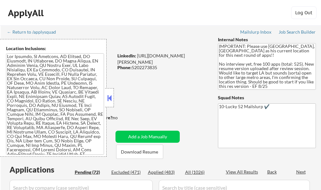
select select ""pending""
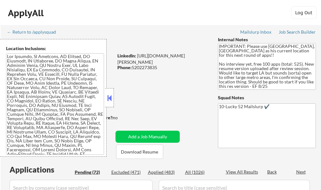
select select ""pending""
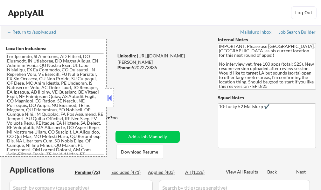
select select ""pending""
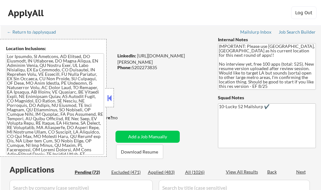
select select ""pending""
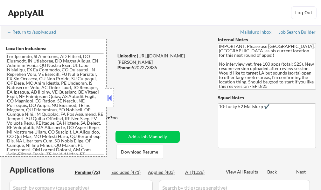
select select ""pending""
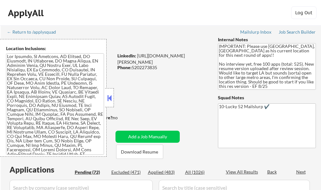
select select ""pending""
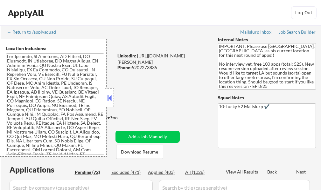
select select ""pending""
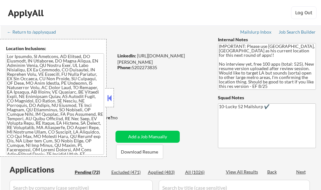
select select ""pending""
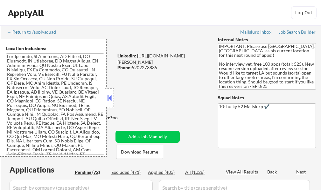
select select ""pending""
click at [112, 98] on button at bounding box center [109, 98] width 7 height 10
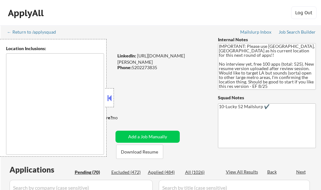
type textarea "[GEOGRAPHIC_DATA], [GEOGRAPHIC_DATA] [GEOGRAPHIC_DATA], [GEOGRAPHIC_DATA] [GEOG…"
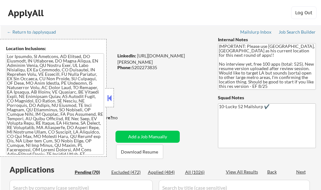
select select ""pending""
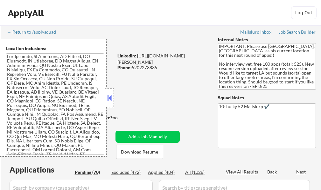
select select ""pending""
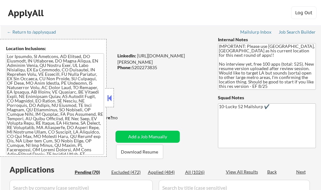
select select ""pending""
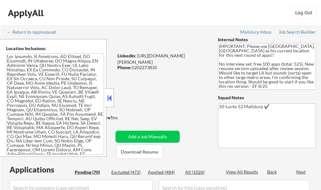
select select ""pending""
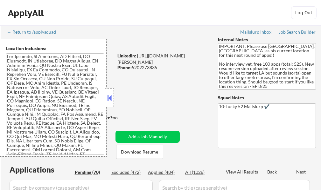
select select ""pending""
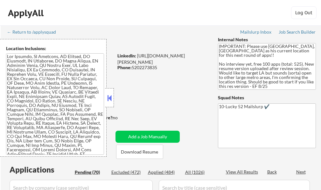
select select ""pending""
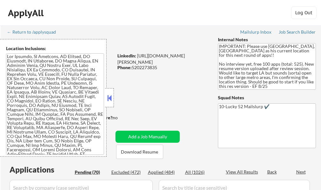
select select ""pending""
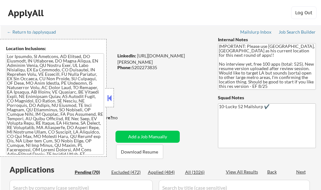
select select ""pending""
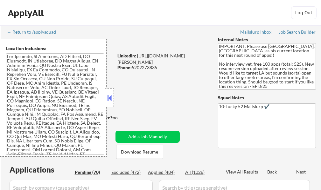
select select ""pending""
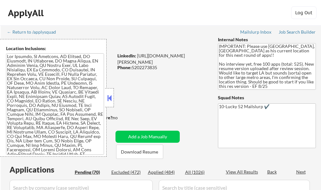
select select ""pending""
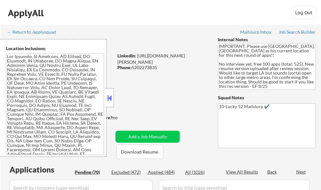
select select ""pending""
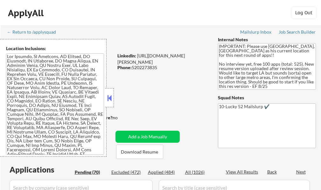
select select ""pending""
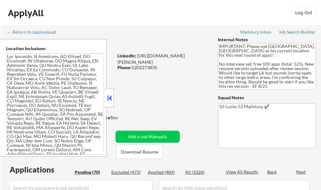
select select ""pending""
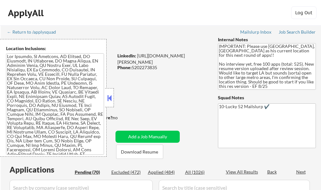
select select ""pending""
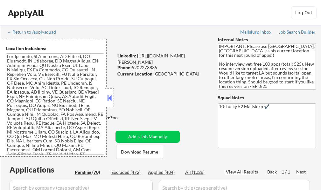
click at [108, 101] on button at bounding box center [109, 98] width 7 height 10
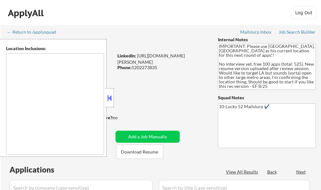
type textarea "[GEOGRAPHIC_DATA], [GEOGRAPHIC_DATA] [GEOGRAPHIC_DATA], [GEOGRAPHIC_DATA] [GEOG…"
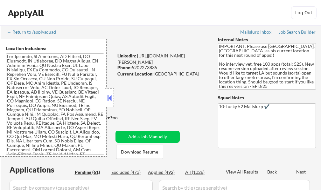
select select ""pending""
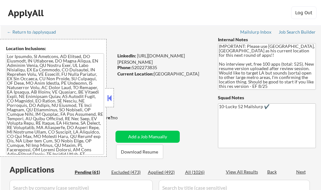
select select ""pending""
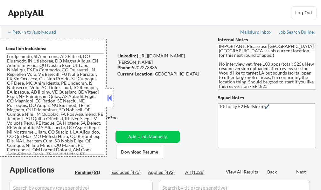
select select ""pending""
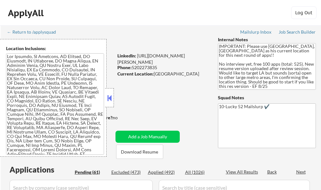
select select ""pending""
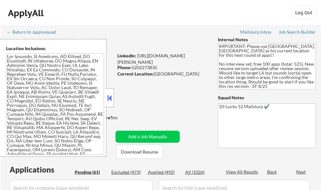
select select ""pending""
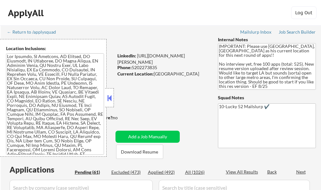
select select ""pending""
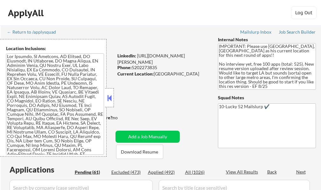
select select ""pending""
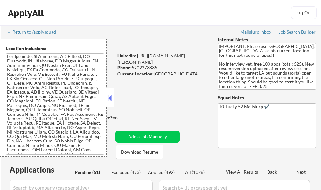
select select ""pending""
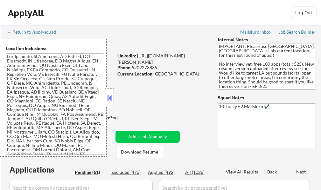
select select ""pending""
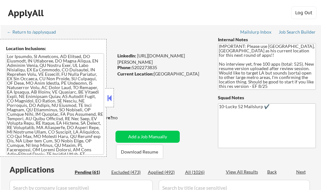
select select ""pending""
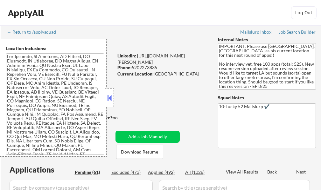
select select ""pending""
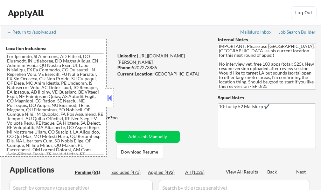
select select ""pending""
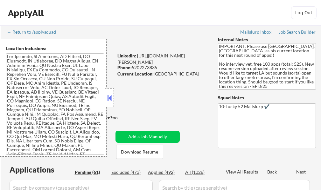
select select ""pending""
click at [112, 104] on div at bounding box center [109, 97] width 9 height 19
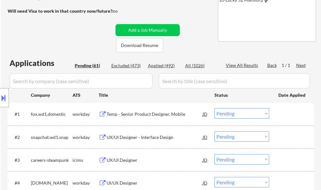
scroll to position [127, 0]
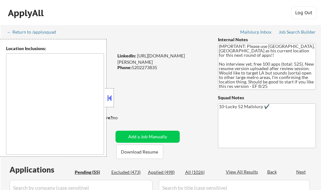
type textarea "[GEOGRAPHIC_DATA], [GEOGRAPHIC_DATA] [GEOGRAPHIC_DATA], [GEOGRAPHIC_DATA] [GEOG…"
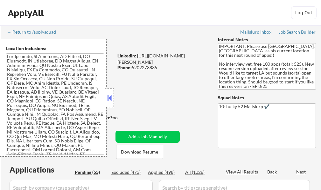
select select ""pending""
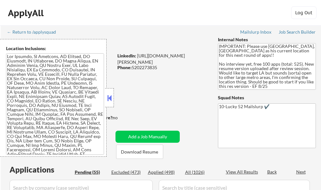
select select ""pending""
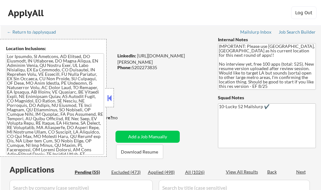
select select ""pending""
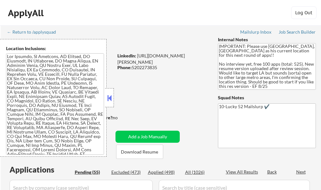
select select ""pending""
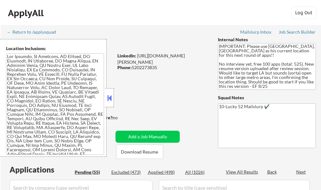
select select ""pending""
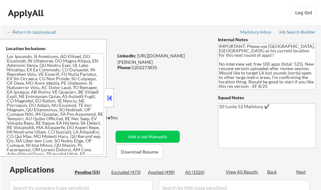
select select ""pending""
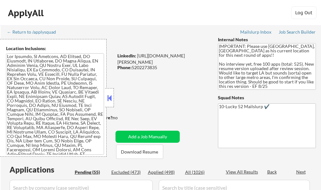
select select ""pending""
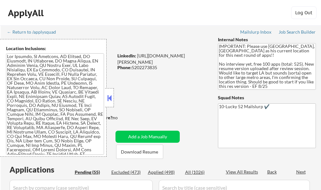
select select ""pending""
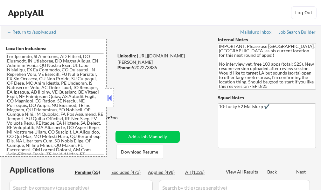
select select ""pending""
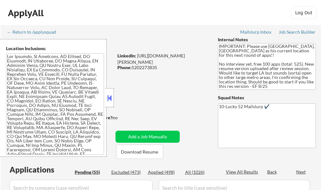
select select ""pending""
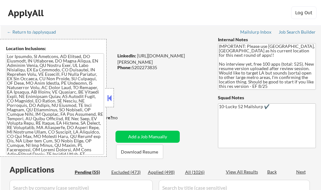
select select ""pending""
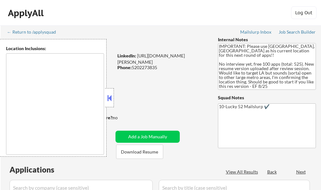
type textarea "[GEOGRAPHIC_DATA], [GEOGRAPHIC_DATA] [GEOGRAPHIC_DATA], [GEOGRAPHIC_DATA] [GEOG…"
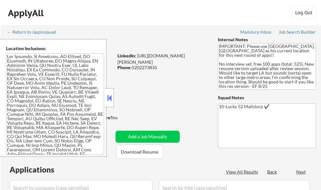
select select ""pending""
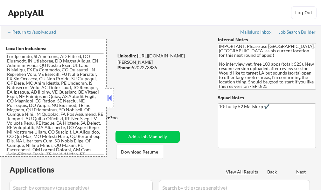
select select ""pending""
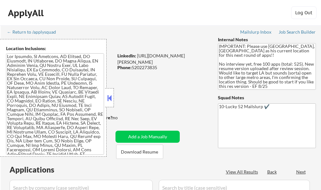
select select ""pending""
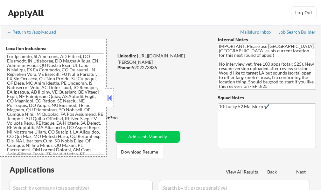
select select ""pending""
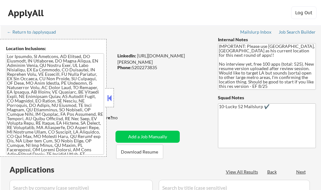
select select ""pending""
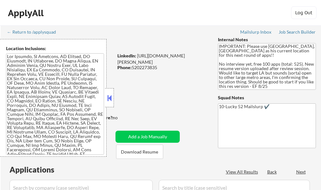
select select ""pending""
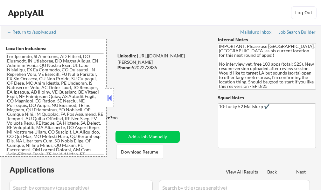
select select ""pending""
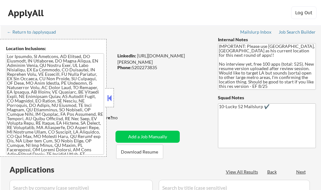
select select ""pending""
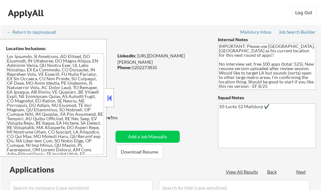
select select ""pending""
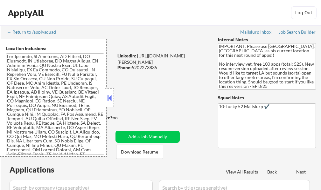
select select ""pending""
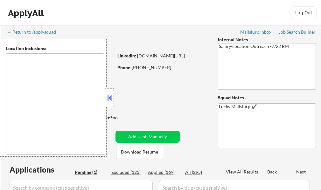
select select ""pending""
type textarea "[GEOGRAPHIC_DATA], [GEOGRAPHIC_DATA] [GEOGRAPHIC_DATA], [GEOGRAPHIC_DATA] [GEOG…"
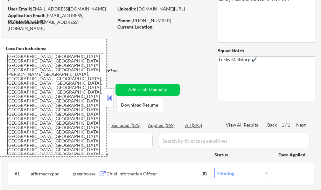
scroll to position [95, 0]
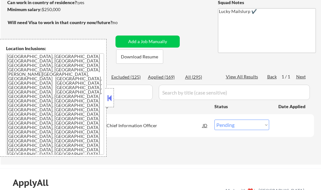
click at [109, 95] on button at bounding box center [109, 98] width 7 height 10
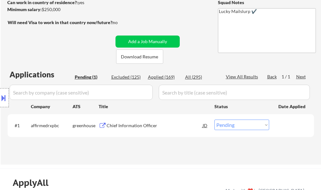
click at [121, 125] on div "Chief Information Officer" at bounding box center [155, 126] width 96 height 6
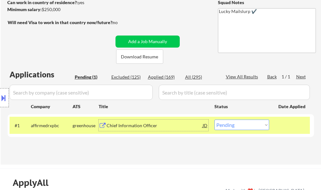
click at [132, 122] on div "Chief Information Officer" at bounding box center [155, 125] width 96 height 11
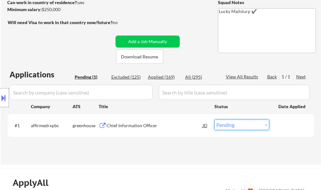
click at [225, 127] on select "Choose an option... Pending Applied Excluded (Questions) Excluded (Expired) Exc…" at bounding box center [241, 125] width 55 height 10
select select ""applied""
click at [214, 120] on select "Choose an option... Pending Applied Excluded (Questions) Excluded (Expired) Exc…" at bounding box center [241, 125] width 55 height 10
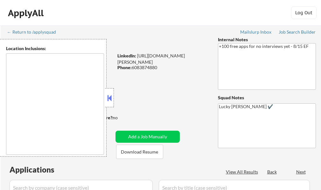
select select ""pending""
type textarea "remote"
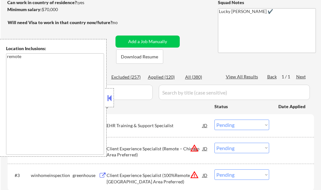
scroll to position [127, 0]
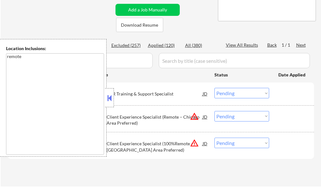
click at [106, 95] on div at bounding box center [109, 97] width 9 height 19
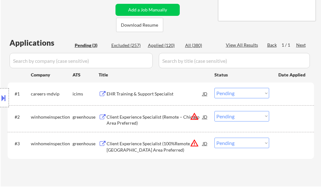
click at [1, 96] on button at bounding box center [3, 98] width 7 height 10
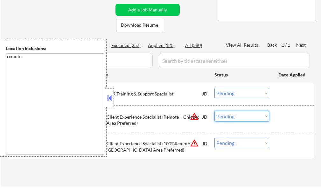
click at [246, 120] on select "Choose an option... Pending Applied Excluded (Questions) Excluded (Expired) Exc…" at bounding box center [241, 116] width 55 height 10
click at [214, 111] on select "Choose an option... Pending Applied Excluded (Questions) Excluded (Expired) Exc…" at bounding box center [241, 116] width 55 height 10
click at [112, 97] on button at bounding box center [109, 98] width 7 height 10
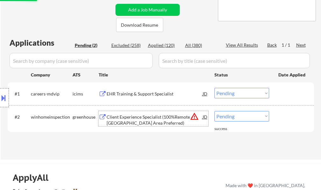
click at [117, 121] on div "Client Experience Specialist (100%Remote – Chicago Area Preferred)" at bounding box center [155, 120] width 96 height 12
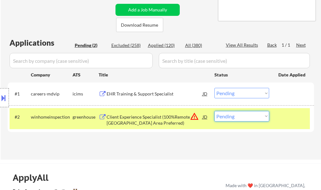
click at [230, 112] on select "Choose an option... Pending Applied Excluded (Questions) Excluded (Expired) Exc…" at bounding box center [241, 116] width 55 height 10
select select ""excluded__location_""
click at [214, 111] on select "Choose an option... Pending Applied Excluded (Questions) Excluded (Expired) Exc…" at bounding box center [241, 116] width 55 height 10
click at [283, 120] on div at bounding box center [292, 116] width 28 height 11
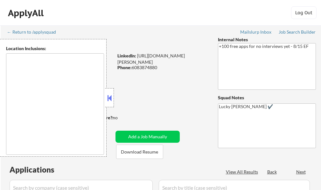
select select ""pending""
type textarea "remote"
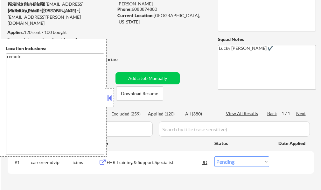
scroll to position [64, 0]
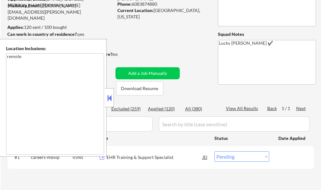
click at [108, 100] on button at bounding box center [109, 98] width 7 height 10
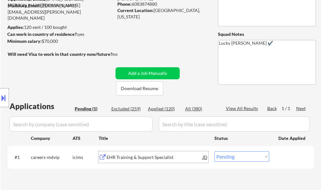
click at [126, 156] on div "EHR Training & Support Specialist" at bounding box center [155, 158] width 96 height 6
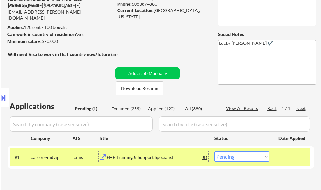
click at [244, 165] on div "#1 careers-mdvip icims EHR Training & Support Specialist JD Choose an option...…" at bounding box center [160, 157] width 300 height 17
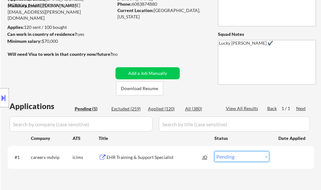
click at [244, 161] on select "Choose an option... Pending Applied Excluded (Questions) Excluded (Expired) Exc…" at bounding box center [241, 157] width 55 height 10
select select ""excluded__expired_""
click at [214, 152] on select "Choose an option... Pending Applied Excluded (Questions) Excluded (Expired) Exc…" at bounding box center [241, 157] width 55 height 10
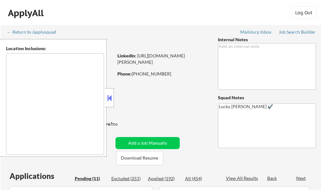
select select ""pending""
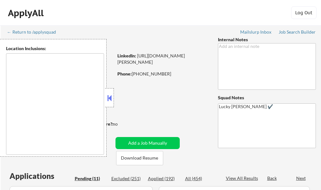
select select ""pending""
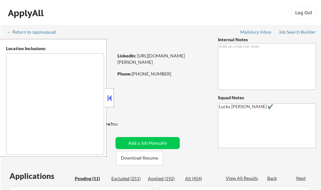
select select ""pending""
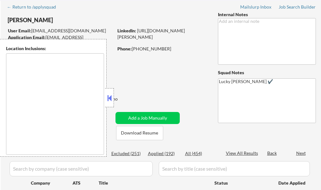
scroll to position [32, 0]
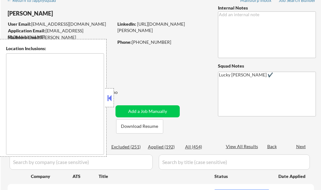
type textarea "Greenville, SC Mauldin, SC Simpsonville, SC Taylors, SC Greer, SC Travelers Res…"
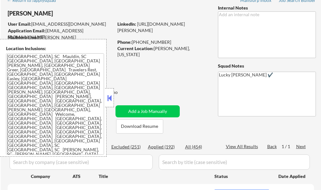
click at [107, 97] on button at bounding box center [109, 98] width 7 height 10
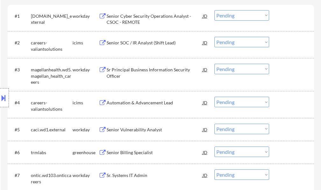
scroll to position [223, 0]
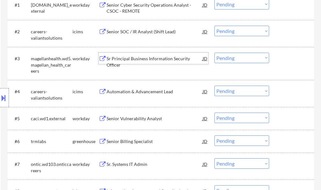
click at [130, 56] on div "Sr Principal Business Information Security Officer" at bounding box center [155, 62] width 96 height 12
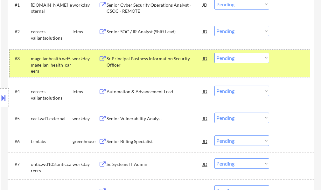
click at [290, 60] on div at bounding box center [292, 58] width 28 height 11
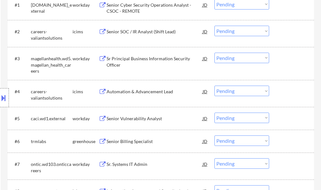
scroll to position [254, 0]
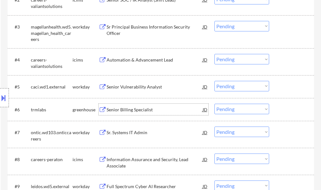
click at [123, 105] on div "Senior Billing Specialist" at bounding box center [155, 109] width 96 height 11
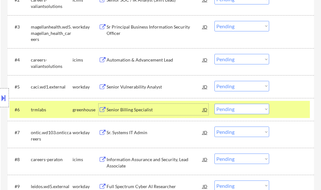
click at [285, 107] on div at bounding box center [292, 109] width 28 height 11
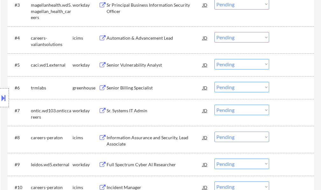
scroll to position [286, 0]
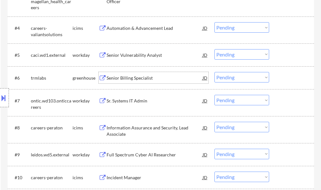
click at [129, 78] on div "Senior Billing Specialist" at bounding box center [155, 78] width 96 height 6
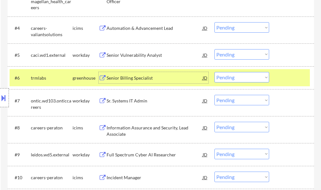
click at [287, 78] on div at bounding box center [292, 77] width 28 height 11
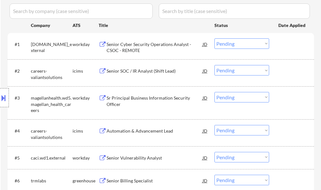
scroll to position [191, 0]
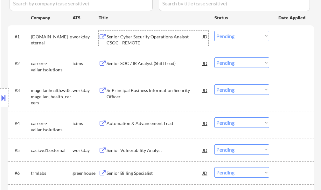
click at [139, 42] on div "Senior Cyber Security Operations Analyst - CSOC - REMOTE" at bounding box center [155, 40] width 96 height 12
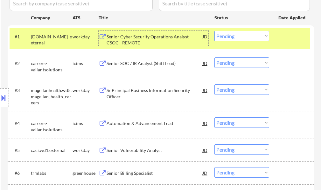
click at [290, 40] on div at bounding box center [292, 36] width 28 height 11
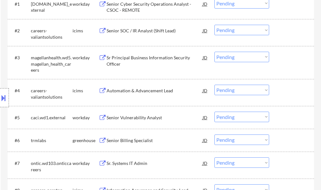
scroll to position [254, 0]
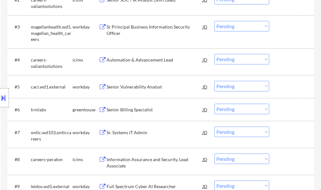
click at [134, 28] on div "Sr Principal Business Information Security Officer" at bounding box center [155, 30] width 96 height 12
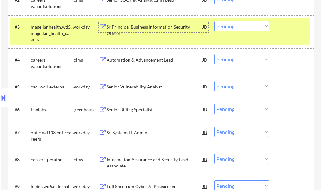
click at [277, 24] on div "#3 magellanhealth.wd5.magellan_health_careers workday Sr Principal Business Inf…" at bounding box center [160, 31] width 300 height 27
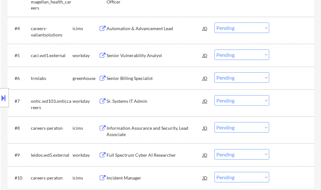
scroll to position [286, 0]
click at [133, 78] on div "Senior Billing Specialist" at bounding box center [155, 78] width 96 height 6
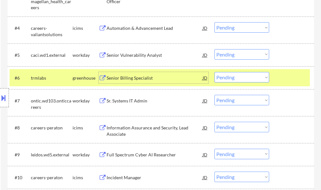
click at [300, 73] on div at bounding box center [292, 77] width 28 height 11
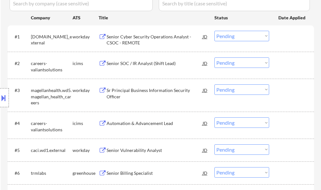
scroll to position [127, 0]
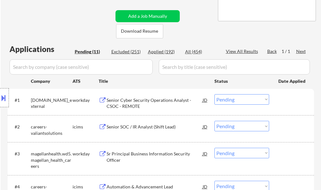
click at [130, 102] on div "Senior Cyber Security Operations Analyst - CSOC - REMOTE" at bounding box center [155, 103] width 96 height 12
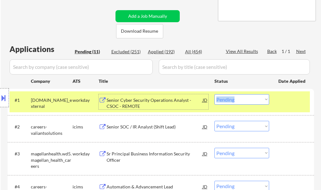
click at [273, 100] on div "#1 vanguard.wd5.vanguard_external workday Senior Cyber Security Operations Anal…" at bounding box center [160, 102] width 300 height 21
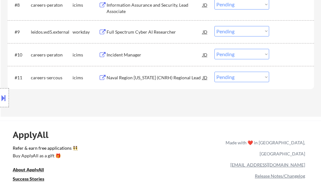
scroll to position [413, 0]
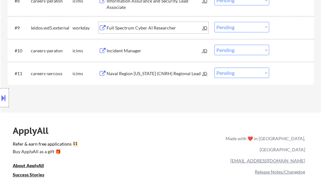
click at [121, 32] on div "Full Spectrum Cyber AI Researcher" at bounding box center [155, 27] width 96 height 11
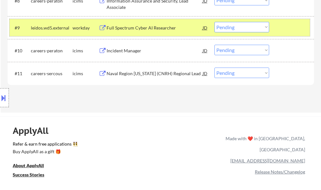
drag, startPoint x: 292, startPoint y: 25, endPoint x: 219, endPoint y: 26, distance: 73.1
click at [292, 25] on div at bounding box center [292, 27] width 28 height 11
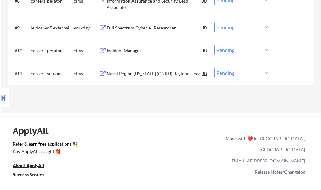
click at [169, 29] on div "Full Spectrum Cyber AI Researcher" at bounding box center [155, 28] width 96 height 6
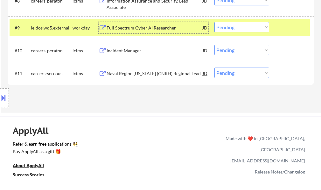
click at [277, 26] on div "#9 leidos.wd5.external workday Full Spectrum Cyber AI Researcher JD Choose an o…" at bounding box center [160, 27] width 300 height 17
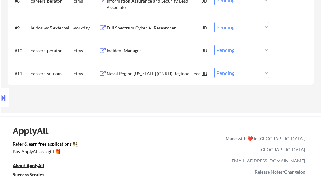
click at [149, 24] on div "Full Spectrum Cyber AI Researcher" at bounding box center [155, 27] width 96 height 11
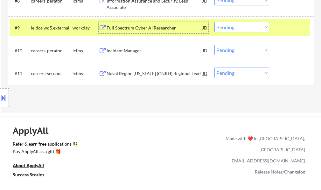
click at [299, 26] on div at bounding box center [292, 27] width 28 height 11
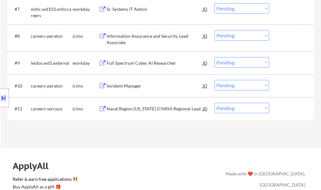
scroll to position [350, 0]
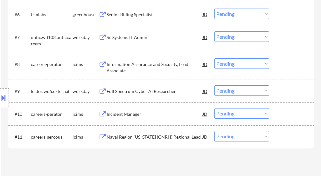
click at [125, 16] on div "Senior Billing Specialist" at bounding box center [155, 14] width 96 height 6
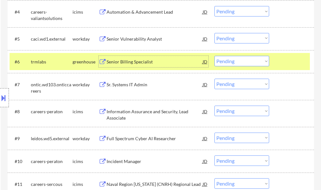
scroll to position [318, 0]
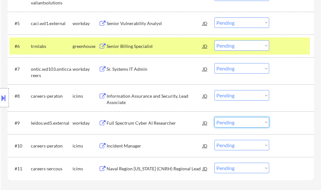
click at [231, 123] on select "Choose an option... Pending Applied Excluded (Questions) Excluded (Expired) Exc…" at bounding box center [241, 122] width 55 height 10
click at [214, 117] on select "Choose an option... Pending Applied Excluded (Questions) Excluded (Expired) Exc…" at bounding box center [241, 122] width 55 height 10
select select ""pending""
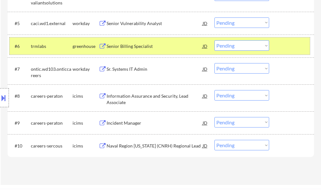
click at [279, 43] on div at bounding box center [292, 45] width 28 height 11
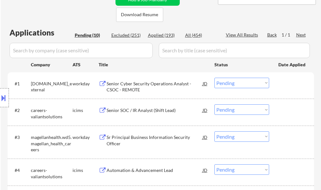
scroll to position [159, 0]
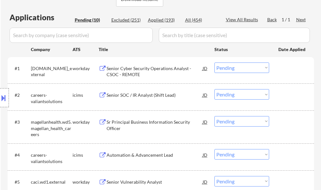
click at [165, 64] on div "Senior Cyber Security Operations Analyst - CSOC - REMOTE" at bounding box center [155, 70] width 96 height 15
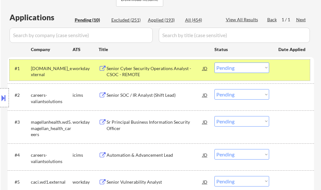
click at [288, 69] on div at bounding box center [292, 68] width 28 height 11
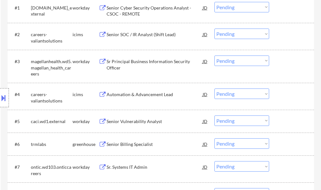
scroll to position [223, 0]
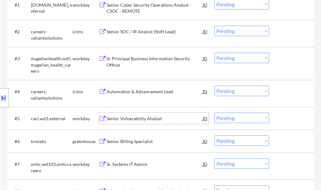
click at [128, 119] on div "Senior Vulnerability Analyst" at bounding box center [155, 119] width 96 height 6
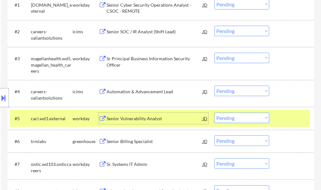
click at [286, 120] on div at bounding box center [292, 118] width 28 height 11
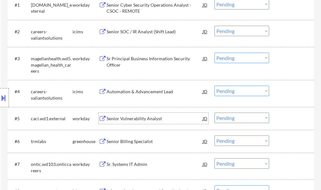
click at [148, 115] on div "Senior Vulnerability Analyst" at bounding box center [155, 118] width 96 height 11
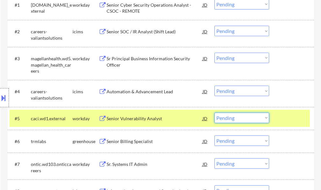
click at [231, 120] on select "Choose an option... Pending Applied Excluded (Questions) Excluded (Expired) Exc…" at bounding box center [241, 118] width 55 height 10
click at [214, 113] on select "Choose an option... Pending Applied Excluded (Questions) Excluded (Expired) Exc…" at bounding box center [241, 118] width 55 height 10
click at [288, 121] on div at bounding box center [292, 118] width 28 height 11
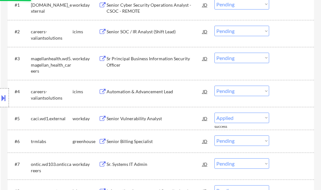
select select ""pending""
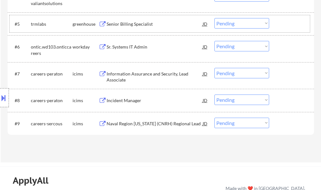
scroll to position [318, 0]
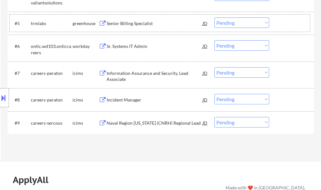
click at [145, 47] on div "Sr. Systems IT Admin" at bounding box center [155, 46] width 96 height 6
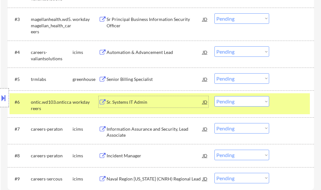
scroll to position [254, 0]
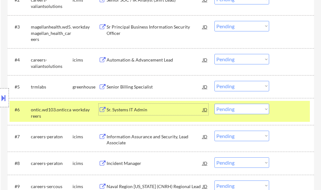
click at [285, 113] on div at bounding box center [292, 109] width 28 height 11
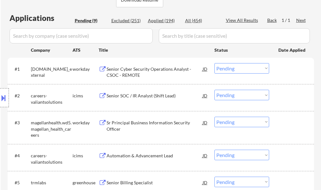
scroll to position [127, 0]
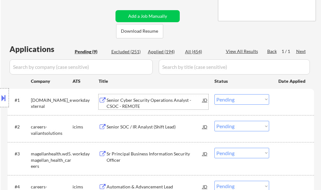
click at [131, 103] on div "Senior Cyber Security Operations Analyst - CSOC - REMOTE" at bounding box center [155, 103] width 96 height 12
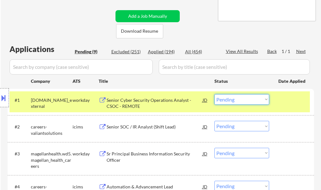
click at [241, 101] on select "Choose an option... Pending Applied Excluded (Questions) Excluded (Expired) Exc…" at bounding box center [241, 99] width 55 height 10
click at [214, 94] on select "Choose an option... Pending Applied Excluded (Questions) Excluded (Expired) Exc…" at bounding box center [241, 99] width 55 height 10
click at [281, 104] on div at bounding box center [292, 99] width 28 height 11
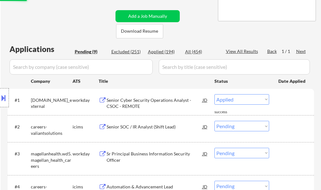
select select ""pending""
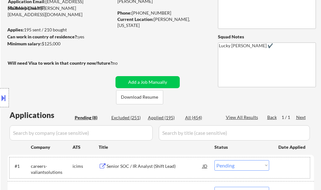
scroll to position [0, 0]
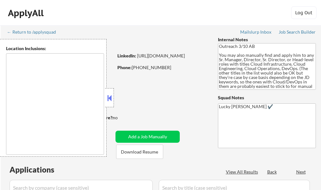
type textarea "[GEOGRAPHIC_DATA], [GEOGRAPHIC_DATA] [GEOGRAPHIC_DATA], [GEOGRAPHIC_DATA] [GEOG…"
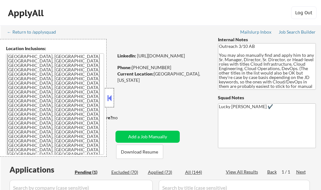
click at [113, 98] on div at bounding box center [109, 97] width 9 height 19
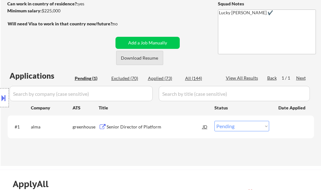
scroll to position [95, 0]
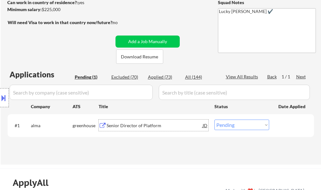
click at [136, 129] on div "Senior Director of Platform" at bounding box center [155, 125] width 96 height 11
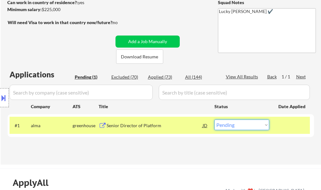
click at [234, 126] on select "Choose an option... Pending Applied Excluded (Questions) Excluded (Expired) Exc…" at bounding box center [241, 125] width 55 height 10
select select ""excluded""
click at [214, 120] on select "Choose an option... Pending Applied Excluded (Questions) Excluded (Expired) Exc…" at bounding box center [241, 125] width 55 height 10
click at [287, 127] on div at bounding box center [292, 125] width 28 height 11
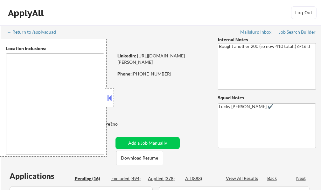
select select ""pending""
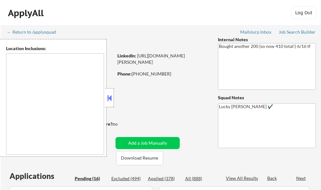
select select ""pending""
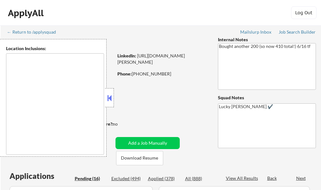
select select ""pending""
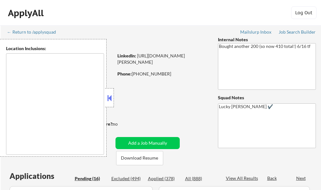
select select ""pending""
type textarea "remote"
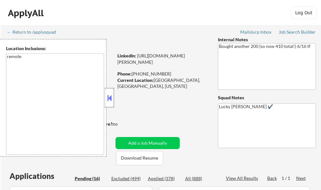
click at [111, 104] on div at bounding box center [109, 97] width 9 height 19
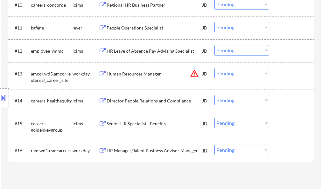
scroll to position [477, 0]
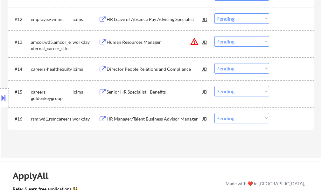
click at [129, 41] on div "Human Resources Manager" at bounding box center [155, 42] width 96 height 6
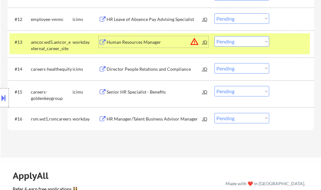
click at [243, 41] on select "Choose an option... Pending Applied Excluded (Questions) Excluded (Expired) Exc…" at bounding box center [241, 41] width 55 height 10
click at [214, 36] on select "Choose an option... Pending Applied Excluded (Questions) Excluded (Expired) Exc…" at bounding box center [241, 41] width 55 height 10
click at [289, 44] on div at bounding box center [292, 41] width 28 height 11
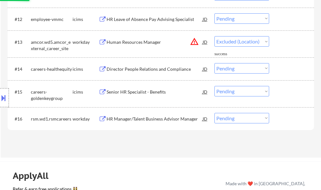
select select ""pending""
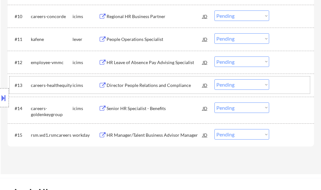
scroll to position [445, 0]
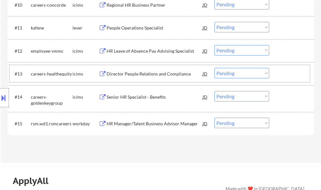
click at [153, 120] on div "HR Manager/Talent Business Advisor Manager" at bounding box center [155, 123] width 96 height 11
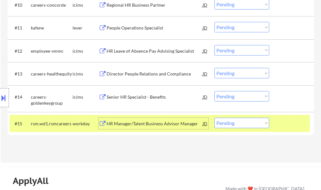
click at [279, 120] on div at bounding box center [292, 123] width 28 height 11
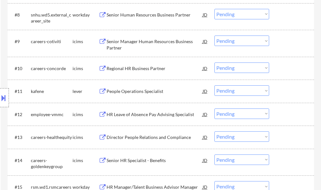
scroll to position [350, 0]
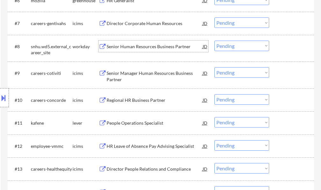
click at [139, 43] on div "Senior Human Resources Business Partner" at bounding box center [155, 46] width 96 height 11
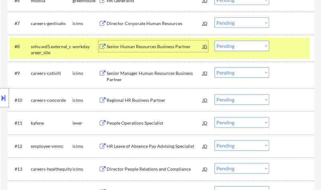
click at [240, 47] on select "Choose an option... Pending Applied Excluded (Questions) Excluded (Expired) Exc…" at bounding box center [241, 46] width 55 height 10
click at [214, 41] on select "Choose an option... Pending Applied Excluded (Questions) Excluded (Expired) Exc…" at bounding box center [241, 46] width 55 height 10
click at [282, 47] on div at bounding box center [292, 46] width 28 height 11
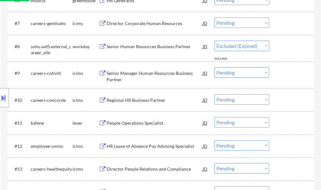
select select ""pending""
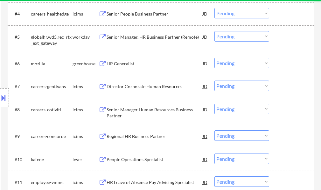
scroll to position [286, 0]
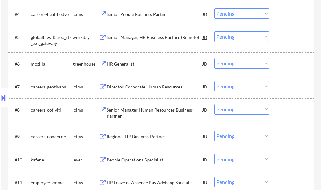
click at [162, 39] on div "Senior Manager, HR Business Partner (Remote)" at bounding box center [155, 37] width 96 height 6
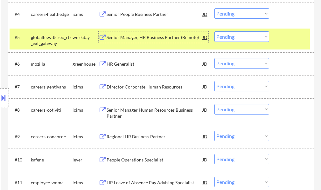
click at [284, 38] on div at bounding box center [292, 36] width 28 height 11
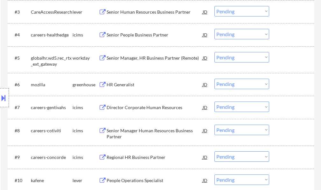
scroll to position [254, 0]
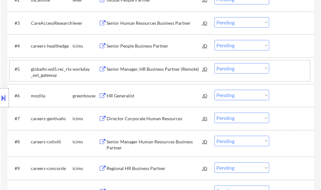
click at [288, 68] on div at bounding box center [292, 68] width 28 height 11
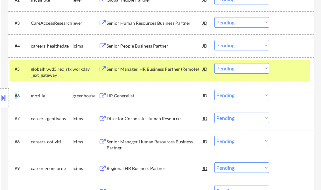
click at [288, 68] on div at bounding box center [292, 68] width 28 height 11
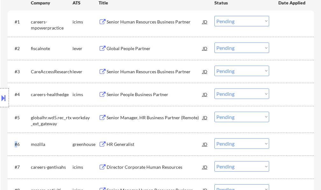
scroll to position [159, 0]
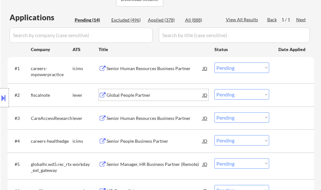
click at [126, 97] on div "Global People Partner" at bounding box center [155, 95] width 96 height 6
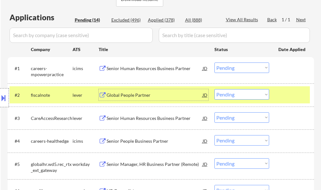
click at [276, 99] on div "#2 fiscalnote lever Global People Partner JD Choose an option... Pending Applie…" at bounding box center [160, 94] width 300 height 17
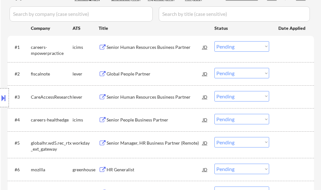
scroll to position [191, 0]
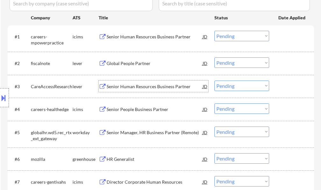
click at [141, 87] on div "Senior Human Resources Business Partner" at bounding box center [155, 87] width 96 height 6
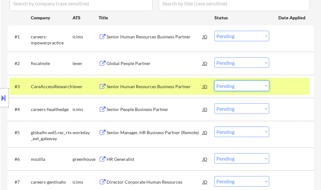
click at [245, 84] on select "Choose an option... Pending Applied Excluded (Questions) Excluded (Expired) Exc…" at bounding box center [241, 86] width 55 height 10
click at [214, 81] on select "Choose an option... Pending Applied Excluded (Questions) Excluded (Expired) Exc…" at bounding box center [241, 86] width 55 height 10
click at [292, 86] on div at bounding box center [292, 86] width 28 height 11
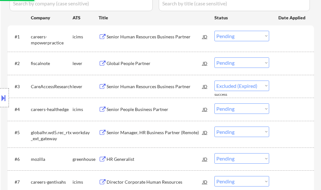
select select ""pending""
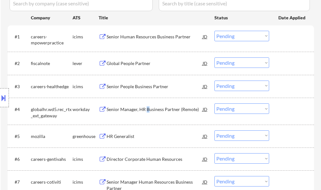
click at [149, 106] on div "Senior Manager, HR Business Partner (Remote)" at bounding box center [155, 109] width 96 height 11
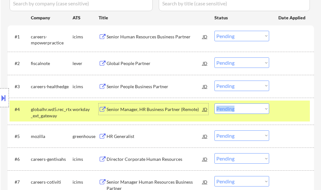
click at [274, 109] on div "#4 globalhr.wd5.rec_rtx_ext_gateway workday Senior Manager, HR Business Partner…" at bounding box center [160, 111] width 300 height 21
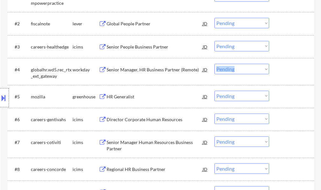
scroll to position [286, 0]
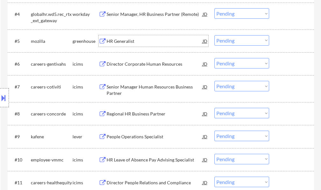
click at [124, 38] on div "HR Generalist" at bounding box center [155, 41] width 96 height 6
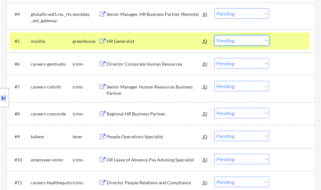
click at [242, 41] on select "Choose an option... Pending Applied Excluded (Questions) Excluded (Expired) Exc…" at bounding box center [241, 40] width 55 height 10
click at [214, 35] on select "Choose an option... Pending Applied Excluded (Questions) Excluded (Expired) Exc…" at bounding box center [241, 40] width 55 height 10
click at [285, 39] on div at bounding box center [292, 40] width 28 height 11
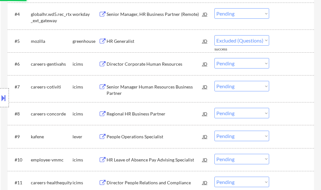
select select ""pending""
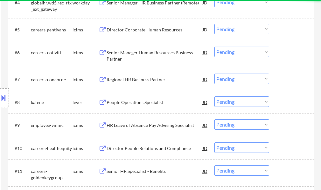
scroll to position [318, 0]
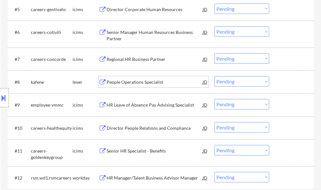
click at [132, 86] on div "People Operations Specialist" at bounding box center [155, 81] width 96 height 11
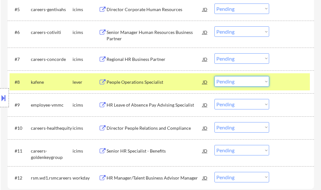
click at [245, 82] on select "Choose an option... Pending Applied Excluded (Questions) Excluded (Expired) Exc…" at bounding box center [241, 81] width 55 height 10
click at [214, 76] on select "Choose an option... Pending Applied Excluded (Questions) Excluded (Expired) Exc…" at bounding box center [241, 81] width 55 height 10
click at [279, 82] on div at bounding box center [292, 81] width 28 height 11
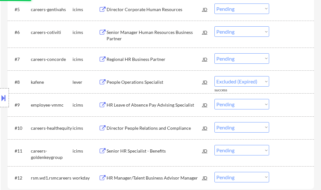
select select ""pending""
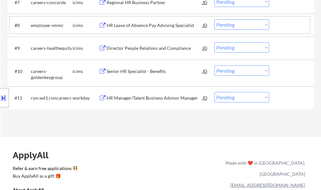
scroll to position [382, 0]
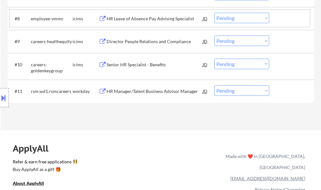
click at [166, 90] on div "HR Manager/Talent Business Advisor Manager" at bounding box center [155, 91] width 96 height 6
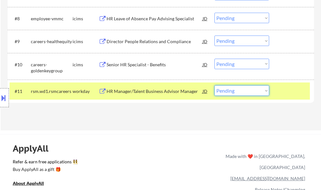
click at [246, 93] on select "Choose an option... Pending Applied Excluded (Questions) Excluded (Expired) Exc…" at bounding box center [241, 91] width 55 height 10
select select ""excluded""
click at [214, 86] on select "Choose an option... Pending Applied Excluded (Questions) Excluded (Expired) Exc…" at bounding box center [241, 91] width 55 height 10
click at [295, 93] on div at bounding box center [292, 91] width 28 height 11
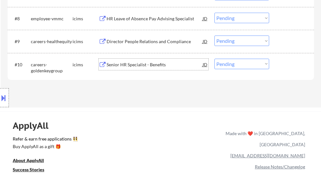
click at [150, 65] on div "Senior HR Specialist - Benefits" at bounding box center [155, 65] width 96 height 6
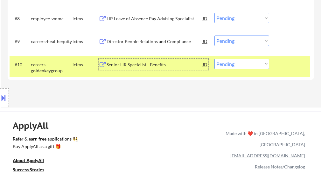
click at [230, 64] on select "Choose an option... Pending Applied Excluded (Questions) Excluded (Expired) Exc…" at bounding box center [241, 64] width 55 height 10
select select ""applied""
click at [214, 59] on select "Choose an option... Pending Applied Excluded (Questions) Excluded (Expired) Exc…" at bounding box center [241, 64] width 55 height 10
click at [276, 67] on div "#10 careers-goldenkeygroup icims Senior HR Specialist - Benefits JD Choose an o…" at bounding box center [160, 66] width 300 height 21
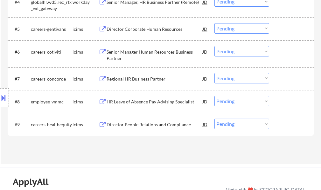
scroll to position [303, 0]
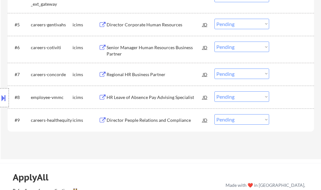
click at [187, 119] on div "Director People Relations and Compliance" at bounding box center [155, 120] width 96 height 6
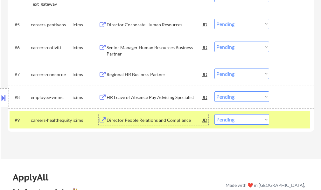
click at [230, 122] on select "Choose an option... Pending Applied Excluded (Questions) Excluded (Expired) Exc…" at bounding box center [241, 119] width 55 height 10
click at [214, 114] on select "Choose an option... Pending Applied Excluded (Questions) Excluded (Expired) Exc…" at bounding box center [241, 119] width 55 height 10
click at [282, 121] on div at bounding box center [292, 119] width 28 height 11
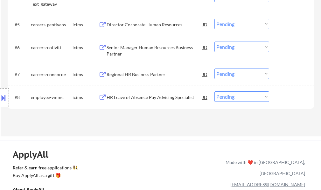
click at [168, 100] on div "HR Leave of Absence Pay Advising Specialist" at bounding box center [155, 97] width 96 height 6
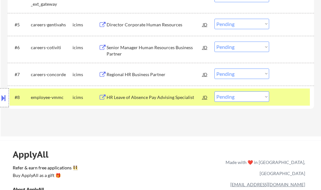
select select ""pending""
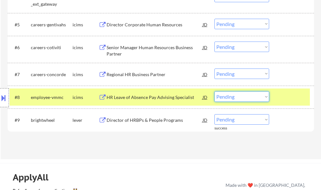
click at [234, 98] on select "Choose an option... Pending Applied Excluded (Questions) Excluded (Expired) Exc…" at bounding box center [241, 97] width 55 height 10
click at [214, 92] on select "Choose an option... Pending Applied Excluded (Questions) Excluded (Expired) Exc…" at bounding box center [241, 97] width 55 height 10
click at [281, 94] on div at bounding box center [292, 97] width 28 height 11
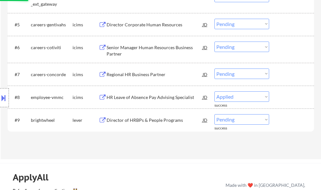
select select ""pending""
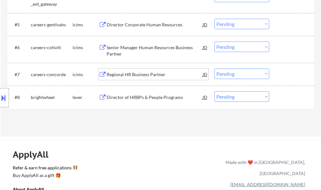
click at [154, 77] on div "Regional HR Business Partner" at bounding box center [155, 75] width 96 height 6
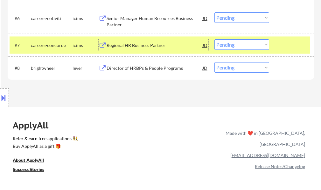
scroll to position [334, 0]
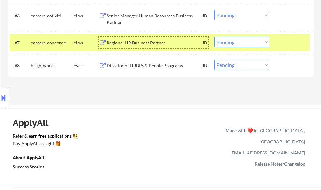
click at [235, 42] on select "Choose an option... Pending Applied Excluded (Questions) Excluded (Expired) Exc…" at bounding box center [241, 42] width 55 height 10
click at [214, 37] on select "Choose an option... Pending Applied Excluded (Questions) Excluded (Expired) Exc…" at bounding box center [241, 42] width 55 height 10
click at [276, 45] on div "#7 careers-concorde icims Regional HR Business Partner JD Choose an option... P…" at bounding box center [160, 42] width 300 height 17
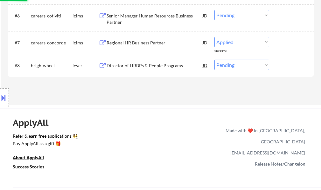
select select ""pending""
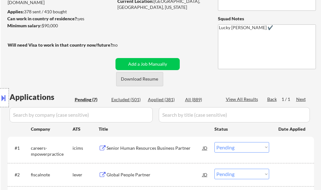
scroll to position [47, 0]
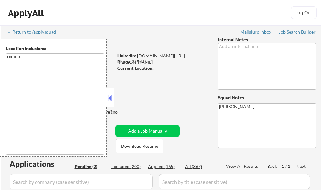
select select ""pending""
click at [109, 102] on button at bounding box center [109, 98] width 7 height 10
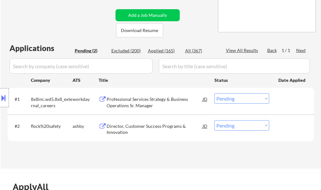
scroll to position [127, 0]
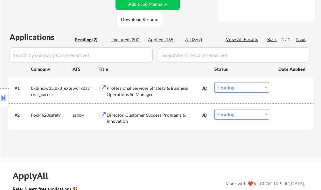
click at [125, 114] on div "Director, Customer Success Programs & Innovation" at bounding box center [155, 118] width 96 height 12
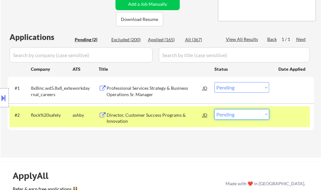
click at [238, 118] on select "Choose an option... Pending Applied Excluded (Questions) Excluded (Expired) Exc…" at bounding box center [241, 114] width 55 height 10
select select ""applied""
click at [214, 109] on select "Choose an option... Pending Applied Excluded (Questions) Excluded (Expired) Exc…" at bounding box center [241, 114] width 55 height 10
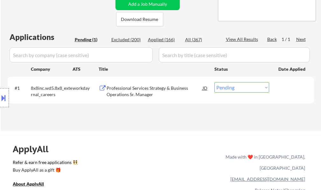
click at [148, 95] on div "Professional Services Strategy & Business Operations Sr. Manager" at bounding box center [155, 91] width 96 height 12
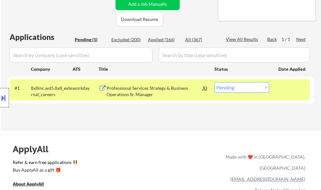
click at [4, 104] on div at bounding box center [4, 97] width 9 height 19
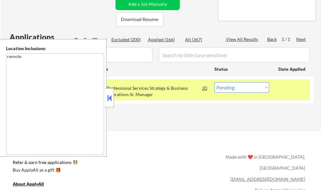
click at [112, 101] on button at bounding box center [109, 98] width 7 height 10
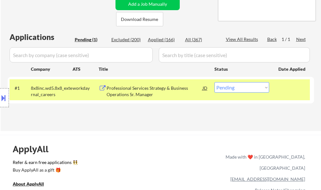
click at [234, 90] on select "Choose an option... Pending Applied Excluded (Questions) Excluded (Expired) Exc…" at bounding box center [241, 87] width 55 height 10
select select ""excluded__location_""
click at [214, 82] on select "Choose an option... Pending Applied Excluded (Questions) Excluded (Expired) Exc…" at bounding box center [241, 87] width 55 height 10
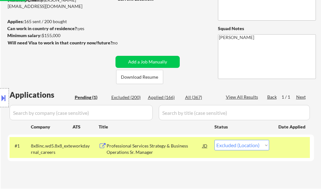
scroll to position [64, 0]
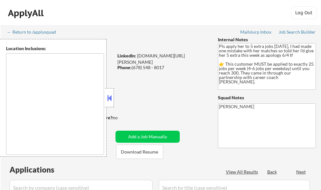
select select ""pending""
type textarea "[GEOGRAPHIC_DATA], [GEOGRAPHIC_DATA] [GEOGRAPHIC_DATA], [GEOGRAPHIC_DATA] [GEOG…"
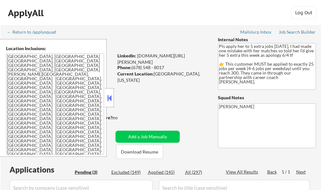
click at [112, 98] on button at bounding box center [109, 98] width 7 height 10
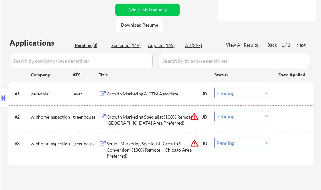
scroll to position [159, 0]
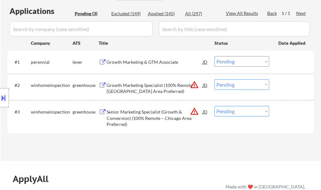
click at [10, 99] on div "Location Inclusions: [GEOGRAPHIC_DATA], [GEOGRAPHIC_DATA] [GEOGRAPHIC_DATA], [G…" at bounding box center [57, 98] width 114 height 118
click at [8, 99] on div at bounding box center [4, 97] width 9 height 19
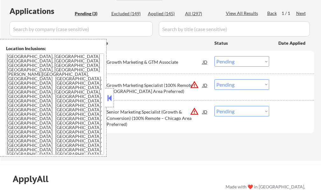
click at [105, 101] on div at bounding box center [109, 97] width 9 height 19
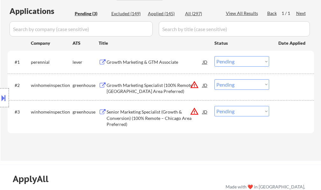
click at [239, 82] on select "Choose an option... Pending Applied Excluded (Questions) Excluded (Expired) Exc…" at bounding box center [241, 84] width 55 height 10
click at [214, 79] on select "Choose an option... Pending Applied Excluded (Questions) Excluded (Expired) Exc…" at bounding box center [241, 84] width 55 height 10
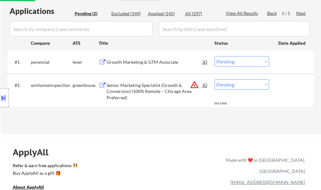
click at [248, 86] on select "Choose an option... Pending Applied Excluded (Questions) Excluded (Expired) Exc…" at bounding box center [241, 84] width 55 height 10
select select ""excluded__location_""
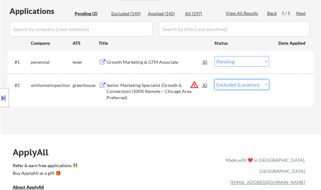
click at [214, 79] on select "Choose an option... Pending Applied Excluded (Questions) Excluded (Expired) Exc…" at bounding box center [241, 84] width 55 height 10
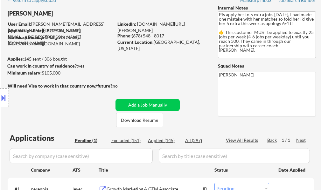
scroll to position [95, 0]
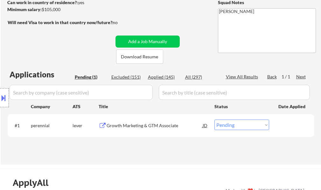
click at [163, 125] on div "Growth Marketing & GTM Associate" at bounding box center [155, 126] width 96 height 6
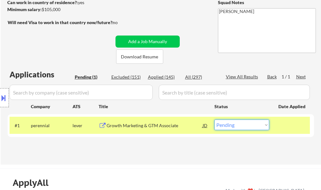
click at [248, 128] on select "Choose an option... Pending Applied Excluded (Questions) Excluded (Expired) Exc…" at bounding box center [241, 125] width 55 height 10
select select ""excluded__salary_""
click at [214, 120] on select "Choose an option... Pending Applied Excluded (Questions) Excluded (Expired) Exc…" at bounding box center [241, 125] width 55 height 10
click at [288, 131] on div at bounding box center [292, 125] width 28 height 11
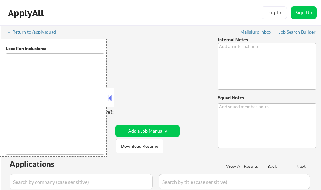
type textarea "[PERSON_NAME]"
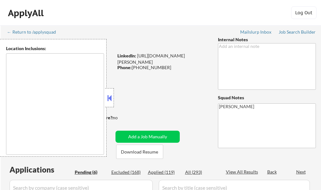
type textarea "[GEOGRAPHIC_DATA], [GEOGRAPHIC_DATA], [GEOGRAPHIC_DATA] [GEOGRAPHIC_DATA], [GEO…"
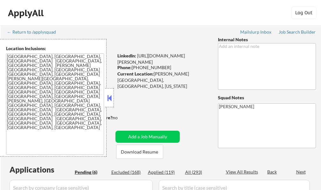
select select ""pending""
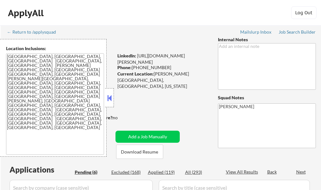
select select ""pending""
click at [110, 96] on button at bounding box center [109, 98] width 7 height 10
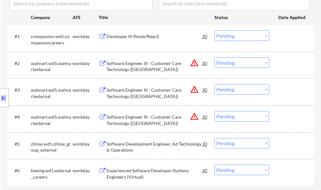
scroll to position [191, 0]
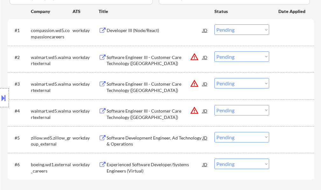
click at [3, 99] on button at bounding box center [3, 98] width 7 height 10
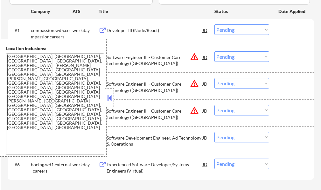
click at [107, 99] on button at bounding box center [109, 98] width 7 height 10
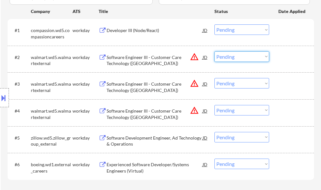
click at [235, 57] on select "Choose an option... Pending Applied Excluded (Questions) Excluded (Expired) Exc…" at bounding box center [241, 57] width 55 height 10
click at [214, 52] on select "Choose an option... Pending Applied Excluded (Questions) Excluded (Expired) Exc…" at bounding box center [241, 57] width 55 height 10
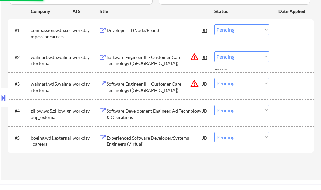
click at [235, 58] on select "Choose an option... Pending Applied Excluded (Questions) Excluded (Expired) Exc…" at bounding box center [241, 57] width 55 height 10
click at [214, 52] on select "Choose an option... Pending Applied Excluded (Questions) Excluded (Expired) Exc…" at bounding box center [241, 57] width 55 height 10
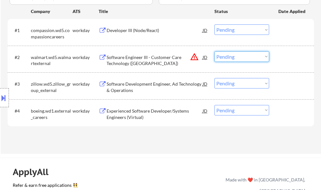
click at [252, 58] on select "Choose an option... Pending Applied Excluded (Questions) Excluded (Expired) Exc…" at bounding box center [241, 57] width 55 height 10
click at [214, 52] on select "Choose an option... Pending Applied Excluded (Questions) Excluded (Expired) Exc…" at bounding box center [241, 57] width 55 height 10
select select ""pending""
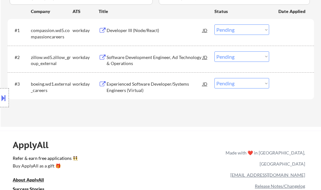
click at [8, 94] on div at bounding box center [4, 97] width 9 height 19
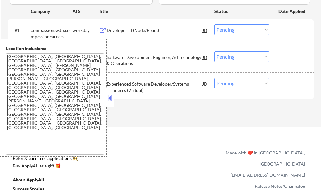
click at [107, 95] on button at bounding box center [109, 98] width 7 height 10
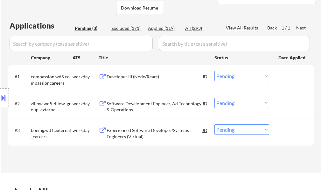
scroll to position [159, 0]
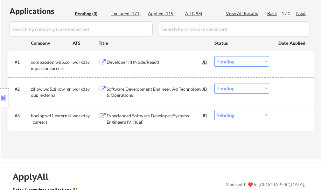
click at [126, 60] on div "Developer III (Node/React)" at bounding box center [155, 62] width 96 height 6
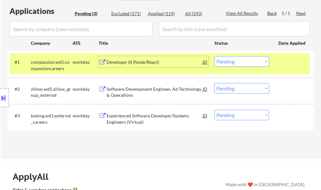
click at [233, 63] on select "Choose an option... Pending Applied Excluded (Questions) Excluded (Expired) Exc…" at bounding box center [241, 61] width 55 height 10
click at [214, 56] on select "Choose an option... Pending Applied Excluded (Questions) Excluded (Expired) Exc…" at bounding box center [241, 61] width 55 height 10
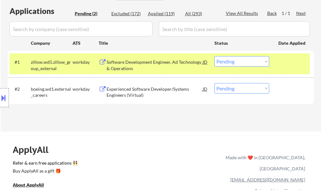
click at [281, 62] on div at bounding box center [292, 61] width 28 height 11
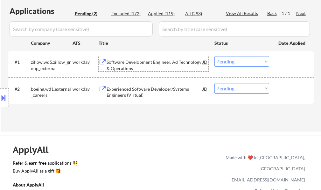
click at [160, 63] on div "Software Development Engineer, Ad Technology & Operations" at bounding box center [155, 65] width 96 height 12
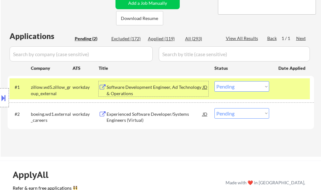
scroll to position [191, 0]
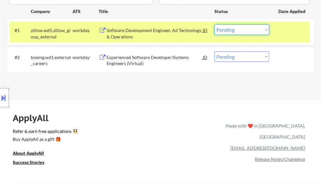
click at [230, 30] on select "Choose an option... Pending Applied Excluded (Questions) Excluded (Expired) Exc…" at bounding box center [241, 29] width 55 height 10
click at [214, 24] on select "Choose an option... Pending Applied Excluded (Questions) Excluded (Expired) Exc…" at bounding box center [241, 29] width 55 height 10
click at [280, 26] on div at bounding box center [292, 29] width 28 height 11
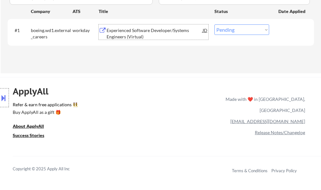
click at [174, 33] on div "Experienced Software Developer/Systems Engineers (Virtual)" at bounding box center [155, 33] width 96 height 12
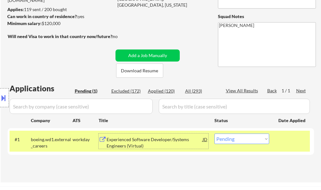
scroll to position [127, 0]
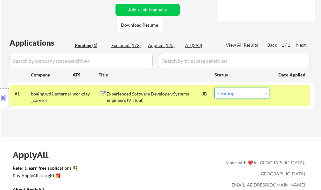
click at [238, 94] on select "Choose an option... Pending Applied Excluded (Questions) Excluded (Expired) Exc…" at bounding box center [241, 93] width 55 height 10
select select ""applied""
click at [214, 88] on select "Choose an option... Pending Applied Excluded (Questions) Excluded (Expired) Exc…" at bounding box center [241, 93] width 55 height 10
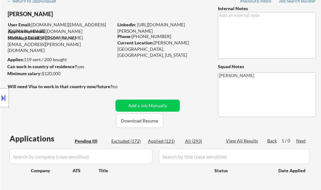
scroll to position [0, 0]
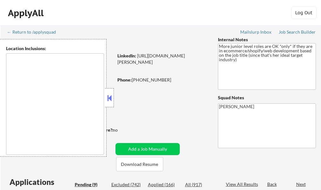
type textarea "remote"
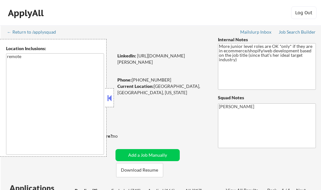
select select ""pending""
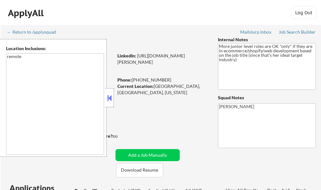
select select ""pending""
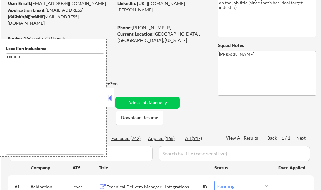
scroll to position [64, 0]
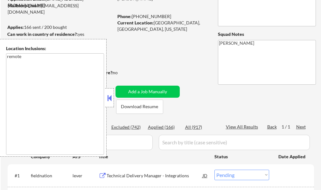
click at [110, 95] on button at bounding box center [109, 98] width 7 height 10
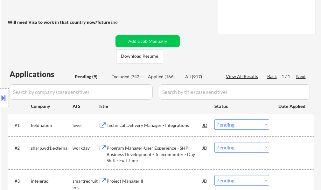
scroll to position [159, 0]
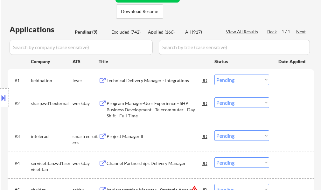
click at [154, 77] on div "Technical Delivery Manager - Integrations" at bounding box center [155, 80] width 96 height 11
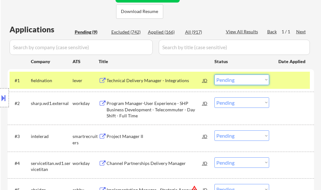
click at [239, 79] on select "Choose an option... Pending Applied Excluded (Questions) Excluded (Expired) Exc…" at bounding box center [241, 80] width 55 height 10
click at [214, 75] on select "Choose an option... Pending Applied Excluded (Questions) Excluded (Expired) Exc…" at bounding box center [241, 80] width 55 height 10
click at [288, 84] on div at bounding box center [292, 80] width 28 height 11
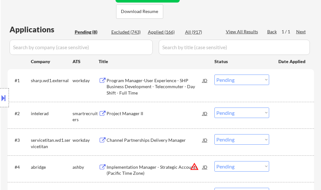
click at [135, 86] on div "Program Manager-User Experience - SHP Business Development - Telecommuter - Day…" at bounding box center [155, 87] width 96 height 19
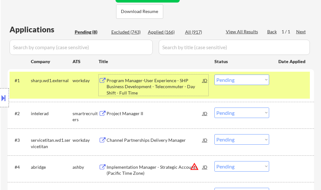
click at [250, 80] on select "Choose an option... Pending Applied Excluded (Questions) Excluded (Expired) Exc…" at bounding box center [241, 80] width 55 height 10
click at [214, 75] on select "Choose an option... Pending Applied Excluded (Questions) Excluded (Expired) Exc…" at bounding box center [241, 80] width 55 height 10
click at [279, 85] on div at bounding box center [292, 80] width 28 height 11
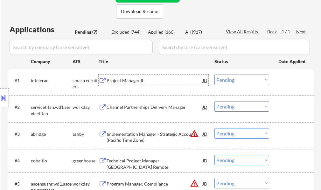
click at [128, 80] on div "Project Manager II" at bounding box center [155, 81] width 96 height 6
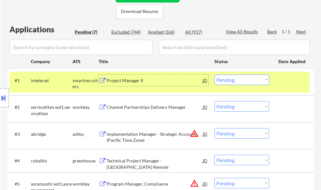
click at [247, 78] on select "Choose an option... Pending Applied Excluded (Questions) Excluded (Expired) Exc…" at bounding box center [241, 80] width 55 height 10
click at [214, 75] on select "Choose an option... Pending Applied Excluded (Questions) Excluded (Expired) Exc…" at bounding box center [241, 80] width 55 height 10
click at [281, 76] on div at bounding box center [292, 80] width 28 height 11
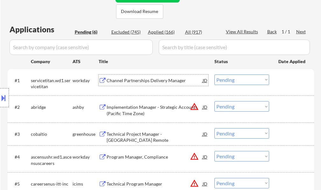
click at [148, 78] on div "Channel Partnerships Delivery Manager" at bounding box center [155, 81] width 96 height 6
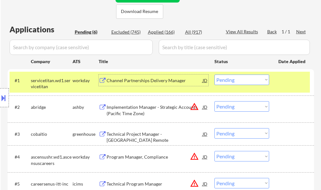
click at [223, 79] on select "Choose an option... Pending Applied Excluded (Questions) Excluded (Expired) Exc…" at bounding box center [241, 80] width 55 height 10
click at [214, 75] on select "Choose an option... Pending Applied Excluded (Questions) Excluded (Expired) Exc…" at bounding box center [241, 80] width 55 height 10
click at [281, 85] on div at bounding box center [292, 80] width 28 height 11
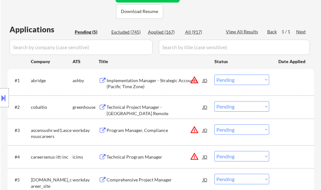
click at [3, 100] on button at bounding box center [3, 98] width 7 height 10
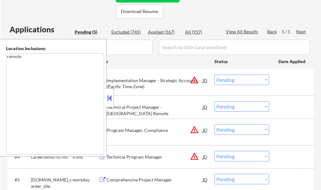
click at [110, 98] on button at bounding box center [109, 98] width 7 height 10
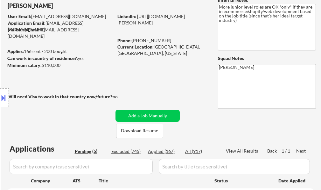
scroll to position [95, 0]
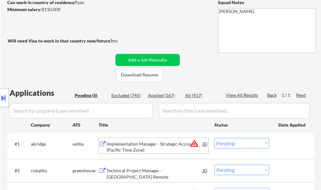
click at [135, 146] on div "Implementation Manager - Strategic Accounts (Pacific Time Zone)" at bounding box center [155, 147] width 96 height 12
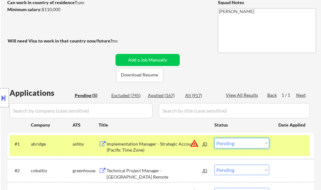
click at [236, 143] on select "Choose an option... Pending Applied Excluded (Questions) Excluded (Expired) Exc…" at bounding box center [241, 143] width 55 height 10
click at [214, 138] on select "Choose an option... Pending Applied Excluded (Questions) Excluded (Expired) Exc…" at bounding box center [241, 143] width 55 height 10
click at [291, 142] on div at bounding box center [292, 143] width 28 height 11
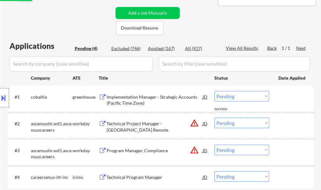
scroll to position [159, 0]
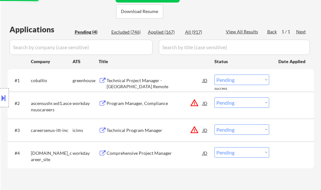
click at [135, 79] on div "Technical Project Manager - US Remote" at bounding box center [155, 84] width 96 height 12
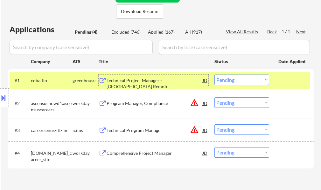
click at [247, 79] on select "Choose an option... Pending Applied Excluded (Questions) Excluded (Expired) Exc…" at bounding box center [241, 80] width 55 height 10
click at [214, 75] on select "Choose an option... Pending Applied Excluded (Questions) Excluded (Expired) Exc…" at bounding box center [241, 80] width 55 height 10
click at [281, 81] on div at bounding box center [292, 80] width 28 height 11
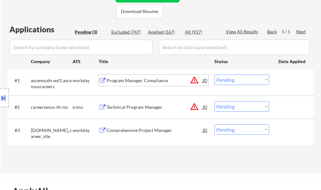
click at [153, 79] on div "Program Manager, Compliance" at bounding box center [155, 81] width 96 height 6
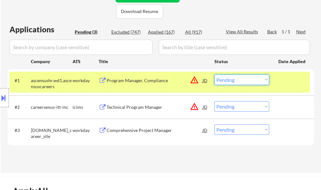
click at [238, 78] on select "Choose an option... Pending Applied Excluded (Questions) Excluded (Expired) Exc…" at bounding box center [241, 80] width 55 height 10
click at [214, 75] on select "Choose an option... Pending Applied Excluded (Questions) Excluded (Expired) Exc…" at bounding box center [241, 80] width 55 height 10
click at [285, 83] on div at bounding box center [292, 80] width 28 height 11
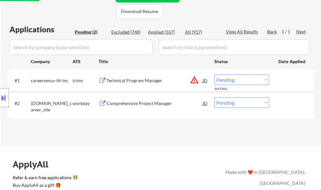
click at [6, 97] on button at bounding box center [3, 98] width 7 height 10
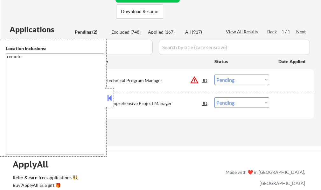
click at [108, 102] on button at bounding box center [109, 98] width 7 height 10
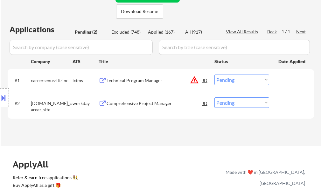
click at [132, 81] on div "Technical Program Manager" at bounding box center [155, 81] width 96 height 6
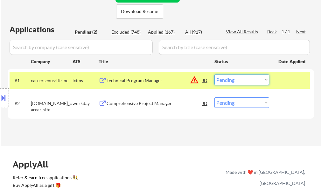
click at [242, 78] on select "Choose an option... Pending Applied Excluded (Questions) Excluded (Expired) Exc…" at bounding box center [241, 80] width 55 height 10
click at [214, 75] on select "Choose an option... Pending Applied Excluded (Questions) Excluded (Expired) Exc…" at bounding box center [241, 80] width 55 height 10
click at [282, 77] on div at bounding box center [292, 80] width 28 height 11
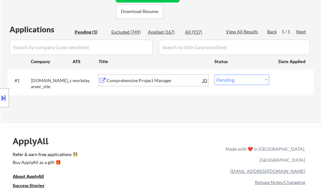
click at [144, 82] on div "Comprehensive Project Manager" at bounding box center [155, 81] width 96 height 6
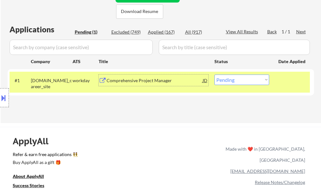
click at [239, 79] on select "Choose an option... Pending Applied Excluded (Questions) Excluded (Expired) Exc…" at bounding box center [241, 80] width 55 height 10
select select ""excluded__bad_match_""
click at [214, 75] on select "Choose an option... Pending Applied Excluded (Questions) Excluded (Expired) Exc…" at bounding box center [241, 80] width 55 height 10
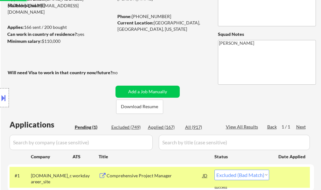
scroll to position [32, 0]
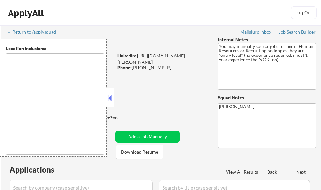
select select ""pending""
type textarea "It seems there is a misunderstanding in the location specified as "Remote." "Re…"
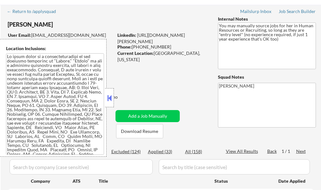
scroll to position [32, 0]
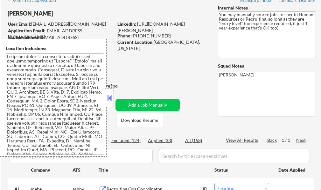
click at [110, 95] on button at bounding box center [109, 98] width 7 height 10
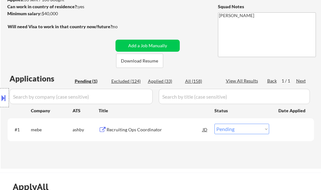
scroll to position [95, 0]
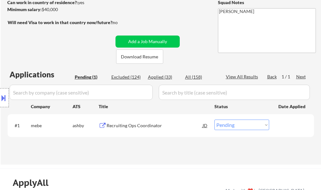
click at [134, 126] on div "Recruiting Ops Coordinator" at bounding box center [155, 126] width 96 height 6
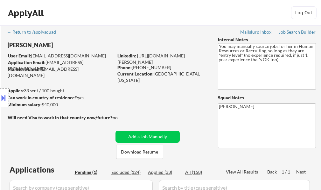
scroll to position [64, 0]
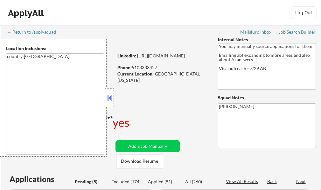
select select ""pending""
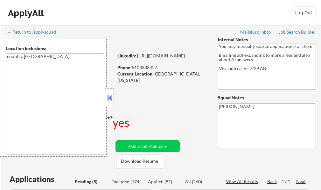
click at [113, 98] on button at bounding box center [109, 98] width 7 height 10
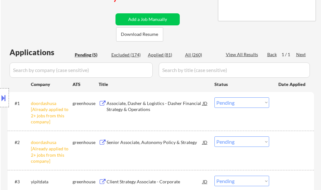
scroll to position [191, 0]
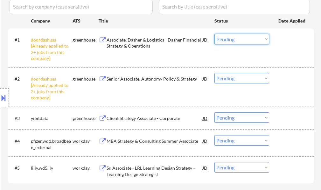
click at [229, 41] on select "Choose an option... Pending Applied Excluded (Questions) Excluded (Expired) Exc…" at bounding box center [241, 39] width 55 height 10
click at [214, 34] on select "Choose an option... Pending Applied Excluded (Questions) Excluded (Expired) Exc…" at bounding box center [241, 39] width 55 height 10
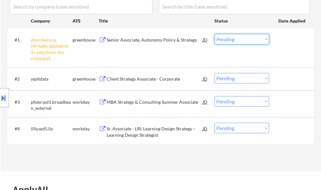
click at [248, 38] on select "Choose an option... Pending Applied Excluded (Questions) Excluded (Expired) Exc…" at bounding box center [241, 39] width 55 height 10
click at [214, 34] on select "Choose an option... Pending Applied Excluded (Questions) Excluded (Expired) Exc…" at bounding box center [241, 39] width 55 height 10
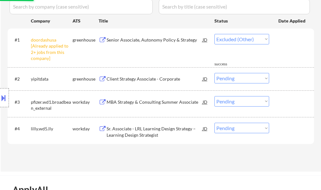
select select ""pending""
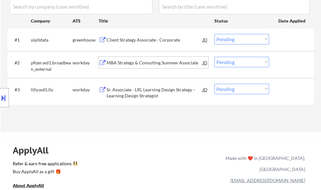
click at [139, 63] on div "MBA Strategy & Consulting Summer Associate" at bounding box center [155, 63] width 96 height 6
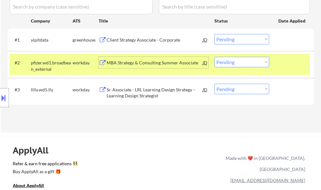
click at [285, 59] on div at bounding box center [292, 62] width 28 height 11
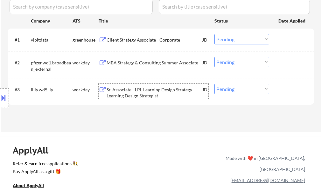
click at [129, 92] on div "Sr. Associate - LRL Learning Design Strategy – Learning Design Strategist" at bounding box center [155, 93] width 96 height 12
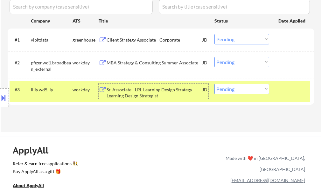
click at [294, 88] on div at bounding box center [292, 89] width 28 height 11
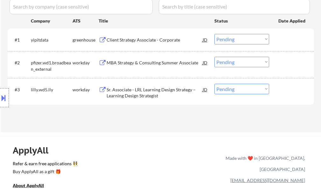
click at [145, 58] on div "MBA Strategy & Consulting Summer Associate" at bounding box center [155, 62] width 96 height 11
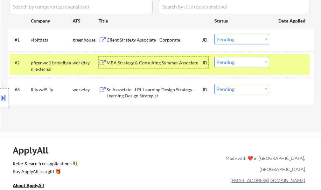
click at [277, 64] on div "#2 pfizer.wd1.broadbean_external workday MBA Strategy & Consulting Summer Assoc…" at bounding box center [160, 64] width 300 height 21
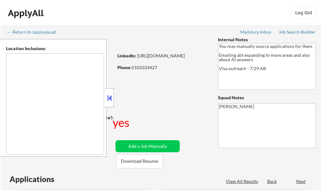
select select ""pending""
type textarea "country:[GEOGRAPHIC_DATA]"
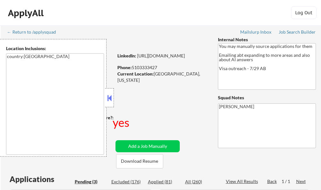
click at [113, 98] on div at bounding box center [109, 97] width 9 height 19
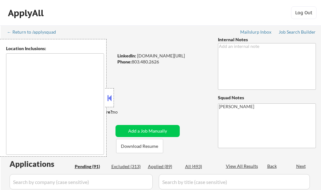
type textarea "[GEOGRAPHIC_DATA], [GEOGRAPHIC_DATA] [GEOGRAPHIC_DATA], [GEOGRAPHIC_DATA] [GEOG…"
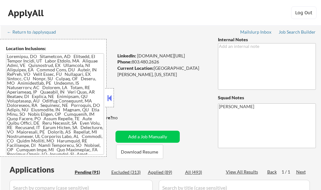
select select ""pending""
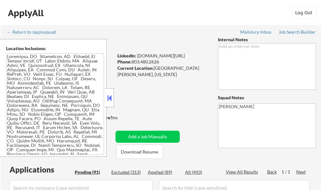
select select ""pending""
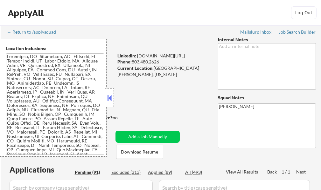
select select ""pending""
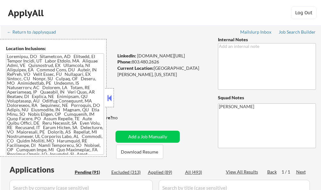
select select ""pending""
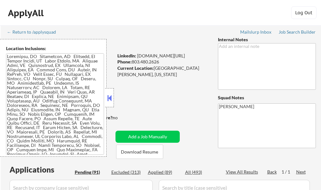
select select ""pending""
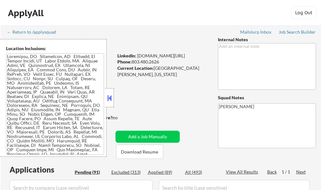
select select ""pending""
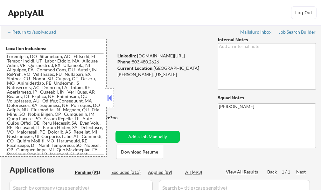
select select ""pending""
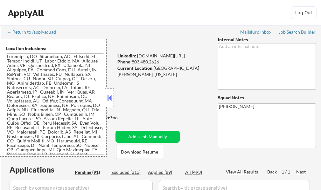
select select ""pending""
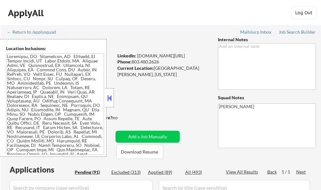
select select ""pending""
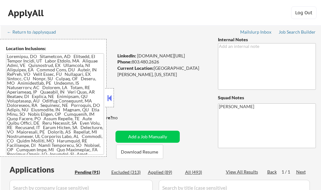
select select ""pending""
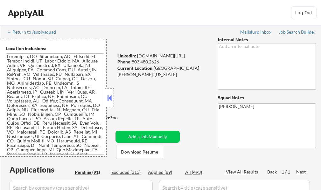
select select ""pending""
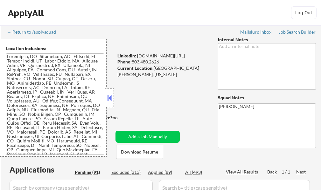
select select ""pending""
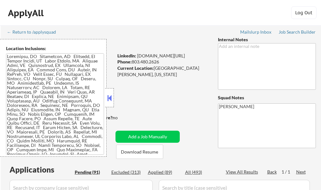
select select ""pending""
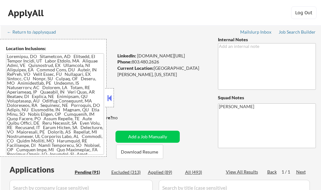
select select ""pending""
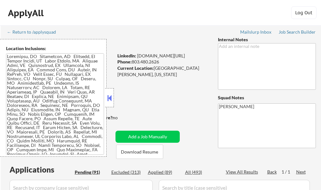
select select ""pending""
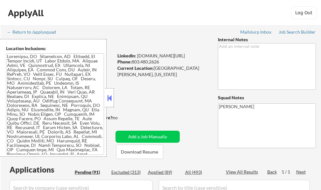
select select ""pending""
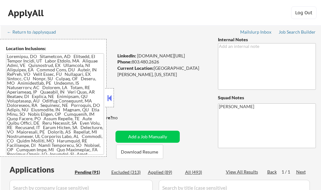
select select ""pending""
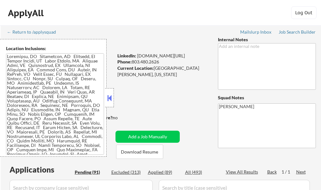
select select ""pending""
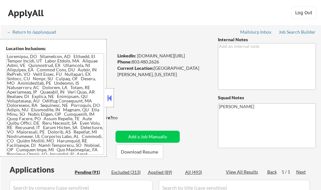
select select ""pending""
click at [111, 101] on button at bounding box center [109, 98] width 7 height 10
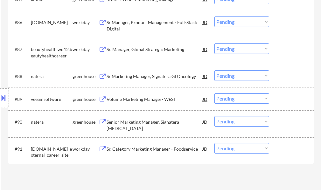
scroll to position [2257, 0]
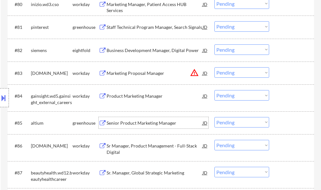
click at [142, 123] on div "Senior Product Marketing Manager" at bounding box center [155, 123] width 96 height 6
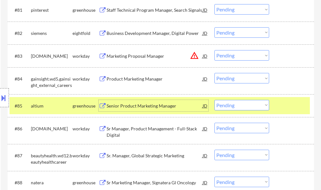
scroll to position [2289, 0]
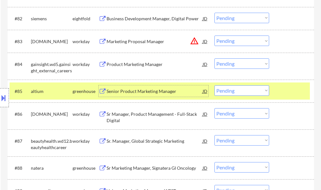
click at [286, 90] on div at bounding box center [292, 91] width 28 height 11
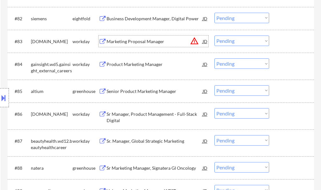
click at [127, 38] on div "Marketing Proposal Manager" at bounding box center [155, 41] width 96 height 11
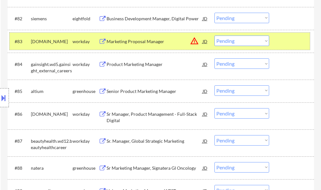
click at [295, 40] on div at bounding box center [292, 41] width 28 height 11
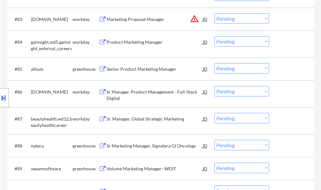
scroll to position [2321, 0]
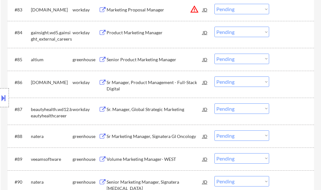
click at [139, 62] on div "Senior Product Marketing Manager" at bounding box center [155, 60] width 96 height 6
